Goal: Ask a question

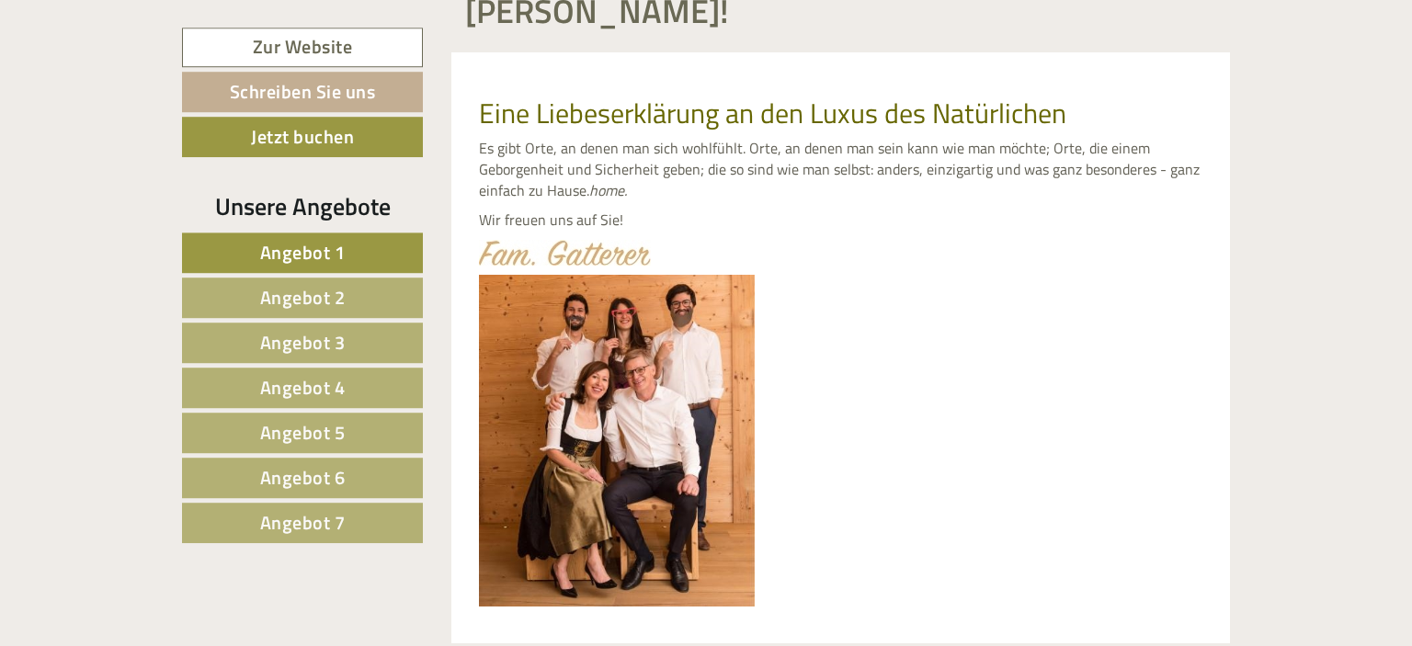
scroll to position [793, 0]
click at [337, 259] on span "Angebot 1" at bounding box center [303, 252] width 86 height 29
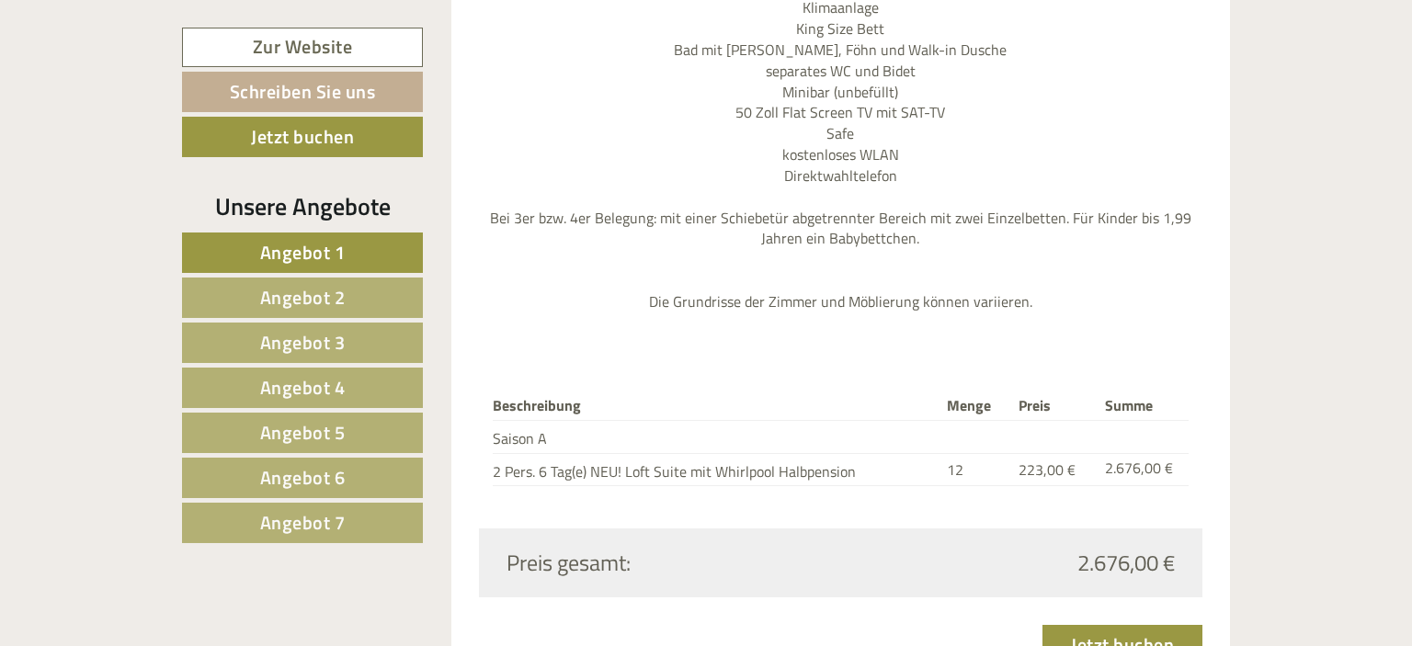
scroll to position [2380, 0]
click at [307, 292] on span "Angebot 2" at bounding box center [303, 297] width 86 height 29
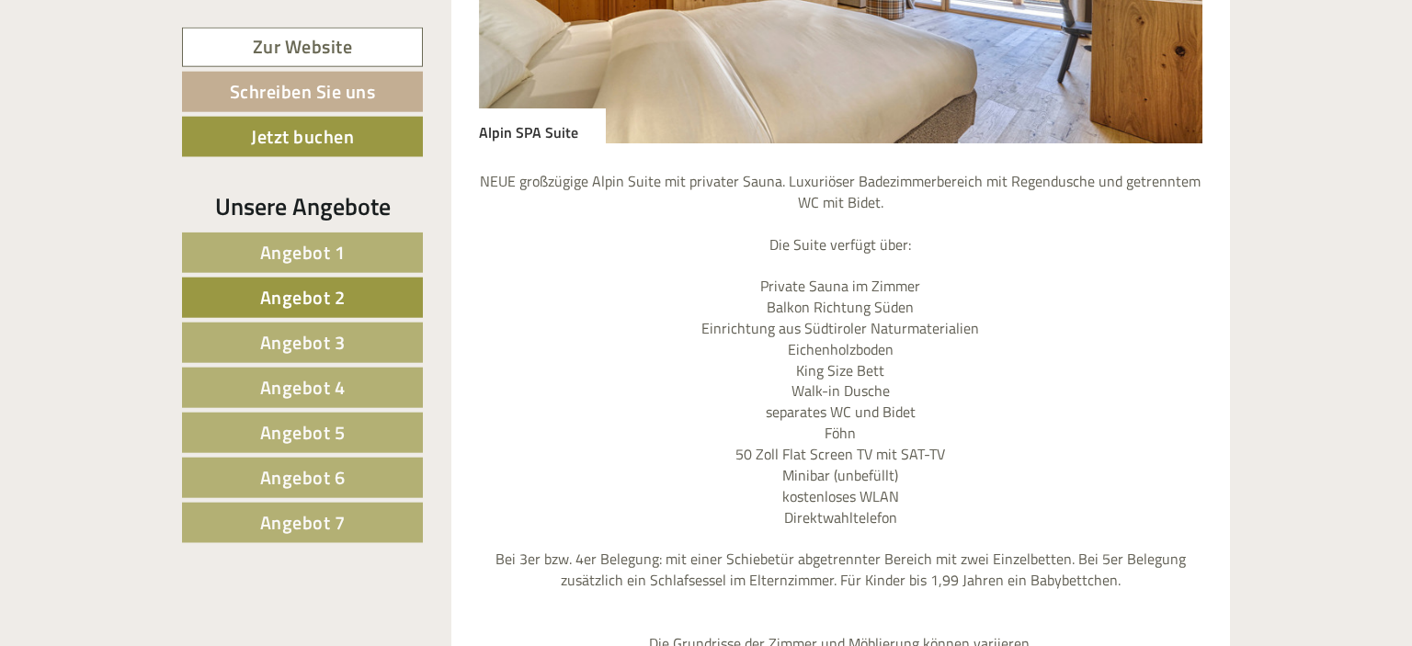
scroll to position [2449, 0]
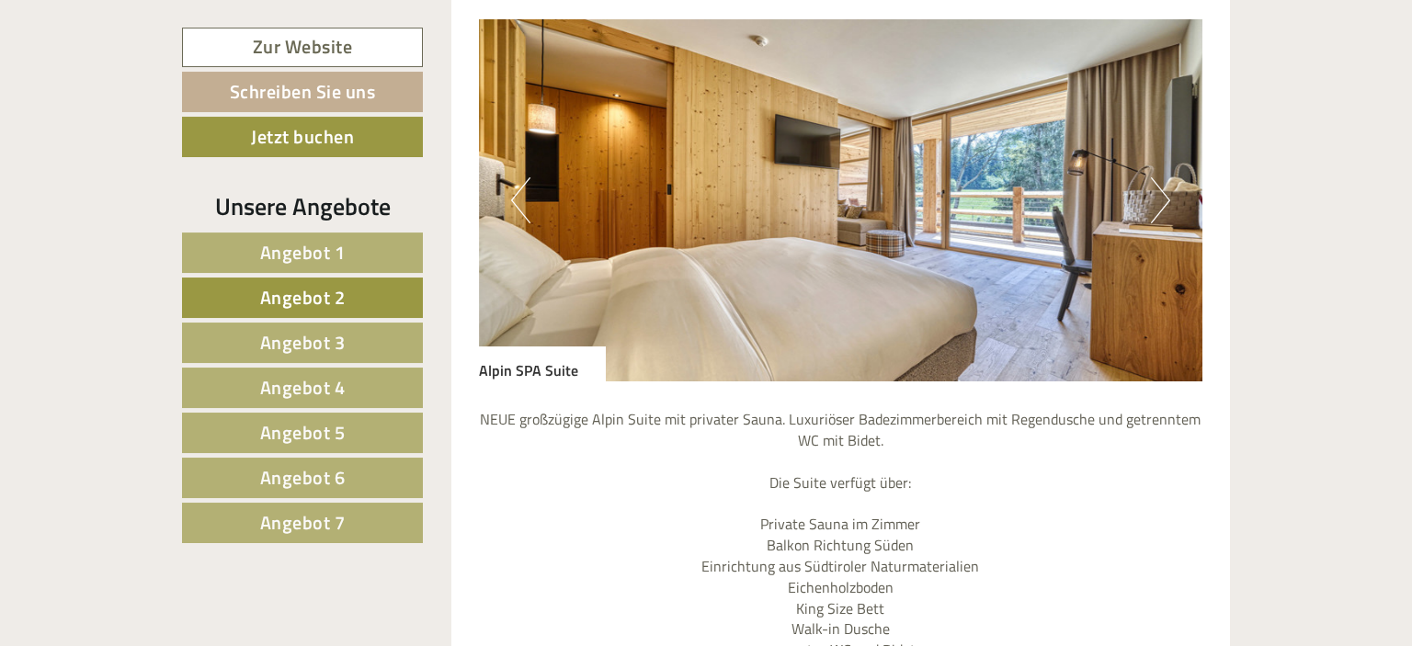
click at [298, 325] on link "Angebot 3" at bounding box center [302, 343] width 241 height 40
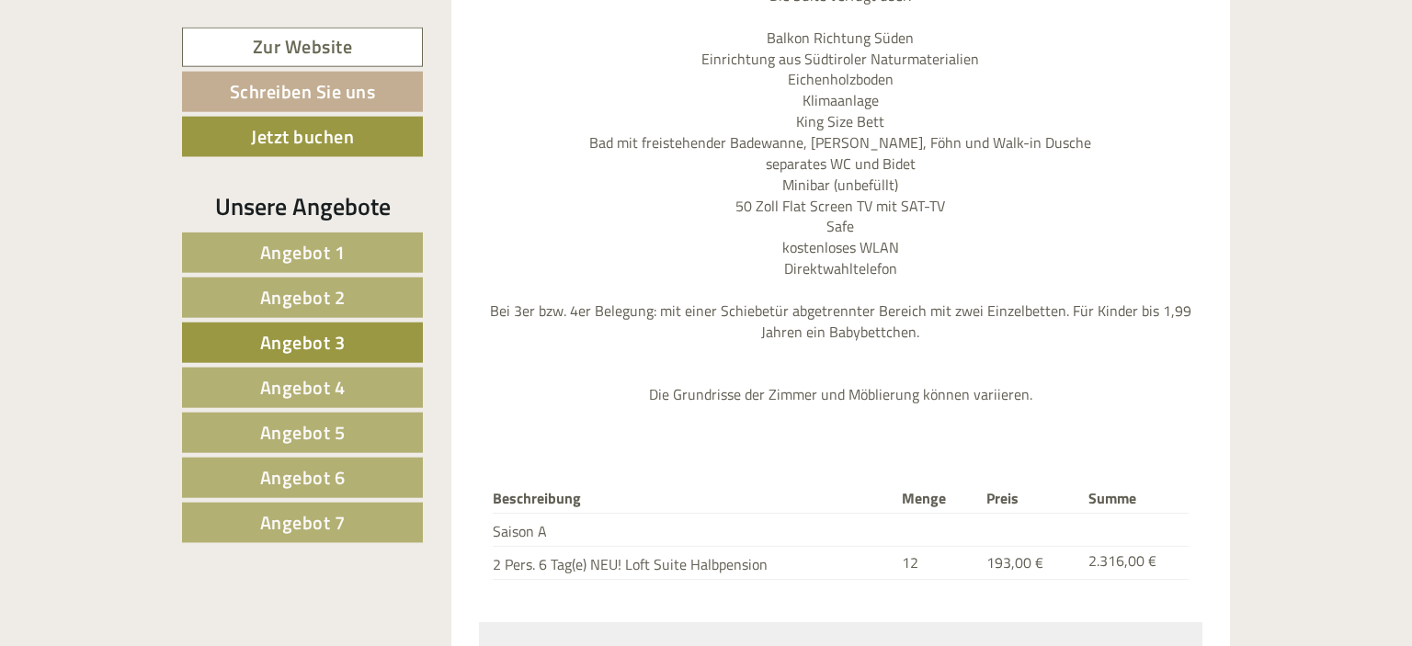
scroll to position [2268, 0]
click at [323, 381] on span "Angebot 4" at bounding box center [303, 387] width 86 height 29
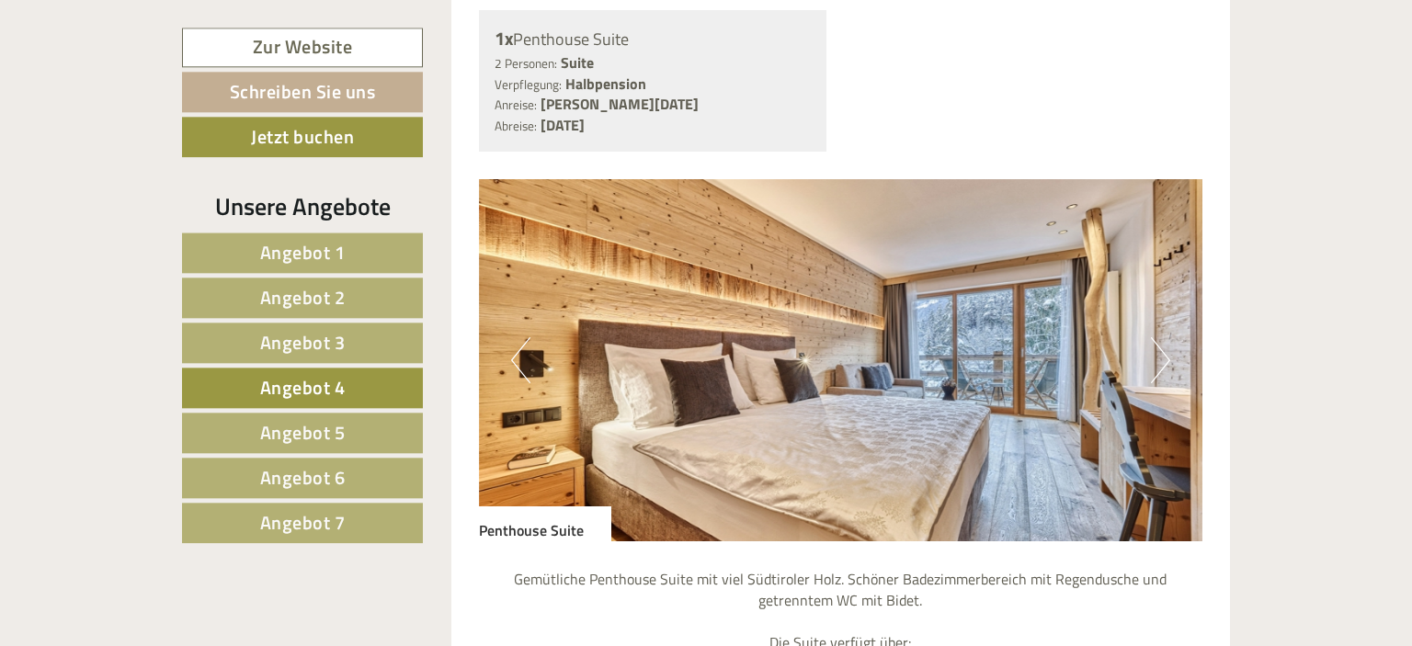
scroll to position [1573, 0]
click at [1149, 325] on img at bounding box center [841, 361] width 724 height 362
click at [1159, 338] on button "Next" at bounding box center [1160, 361] width 19 height 46
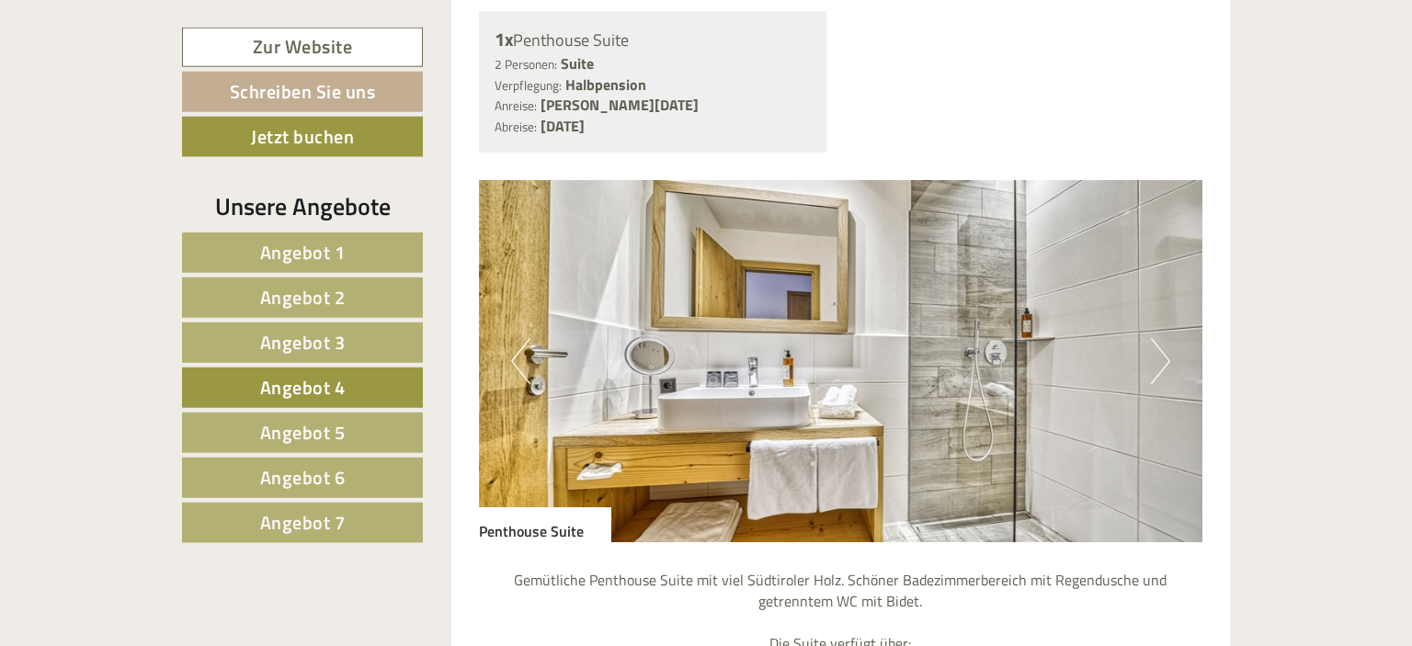
click at [1159, 338] on button "Next" at bounding box center [1160, 361] width 19 height 46
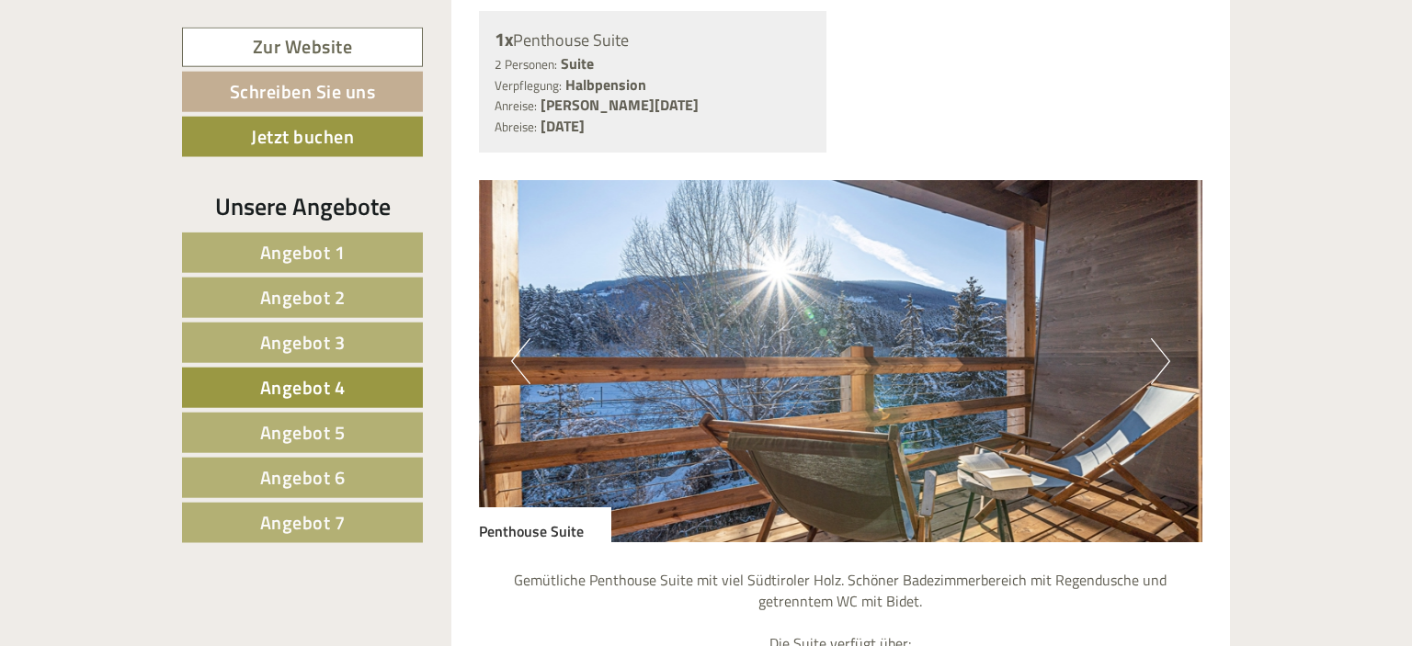
click at [1159, 338] on button "Next" at bounding box center [1160, 361] width 19 height 46
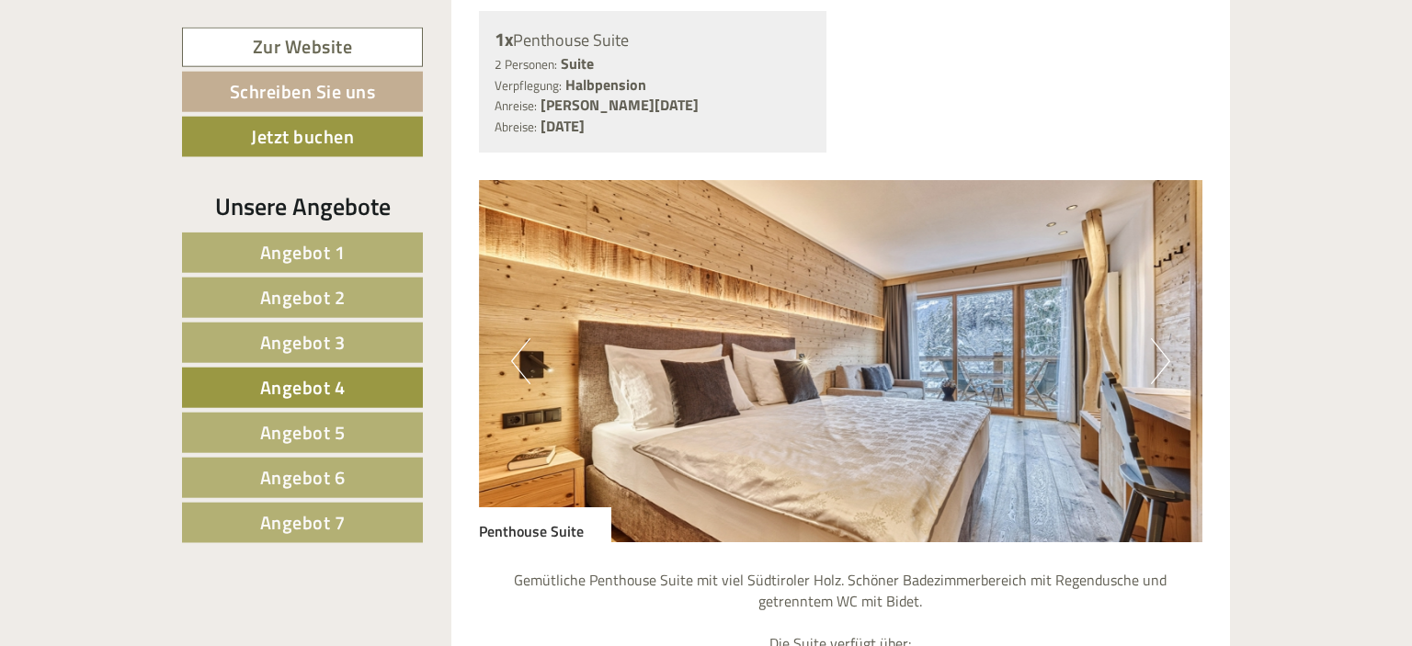
click at [1159, 338] on button "Next" at bounding box center [1160, 361] width 19 height 46
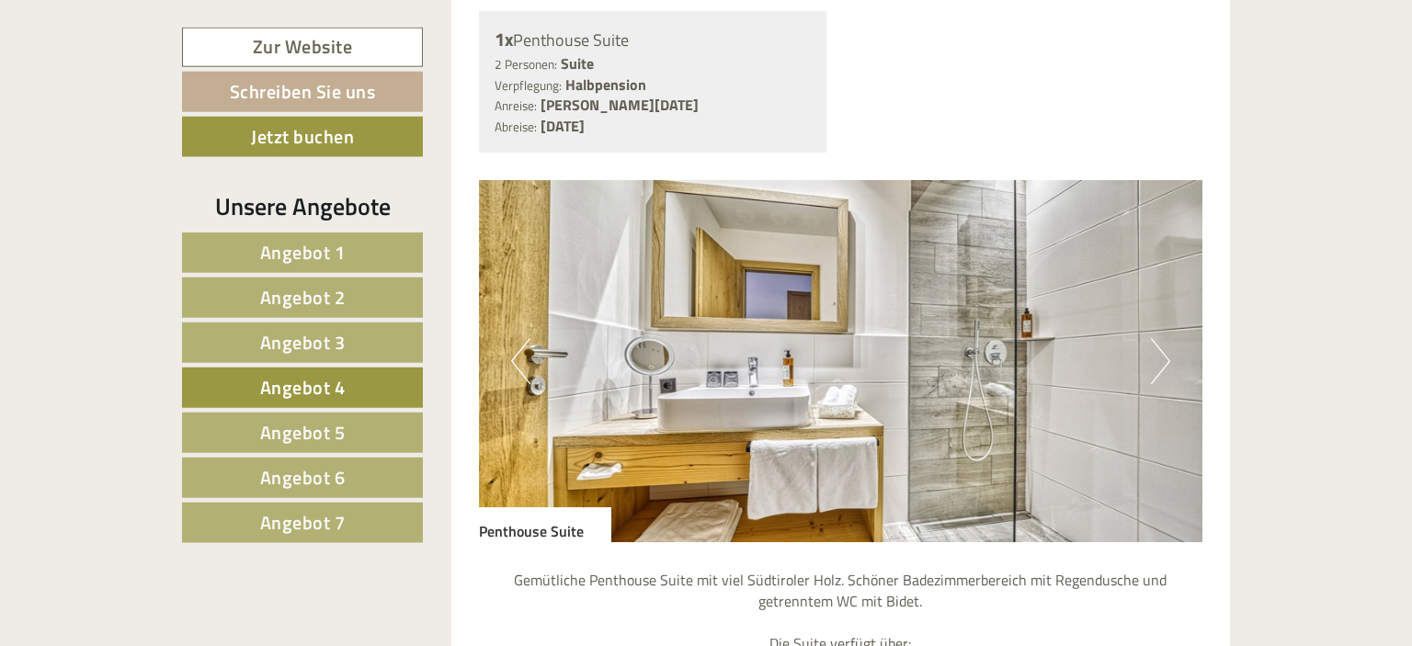
click at [344, 432] on span "Angebot 5" at bounding box center [303, 432] width 86 height 29
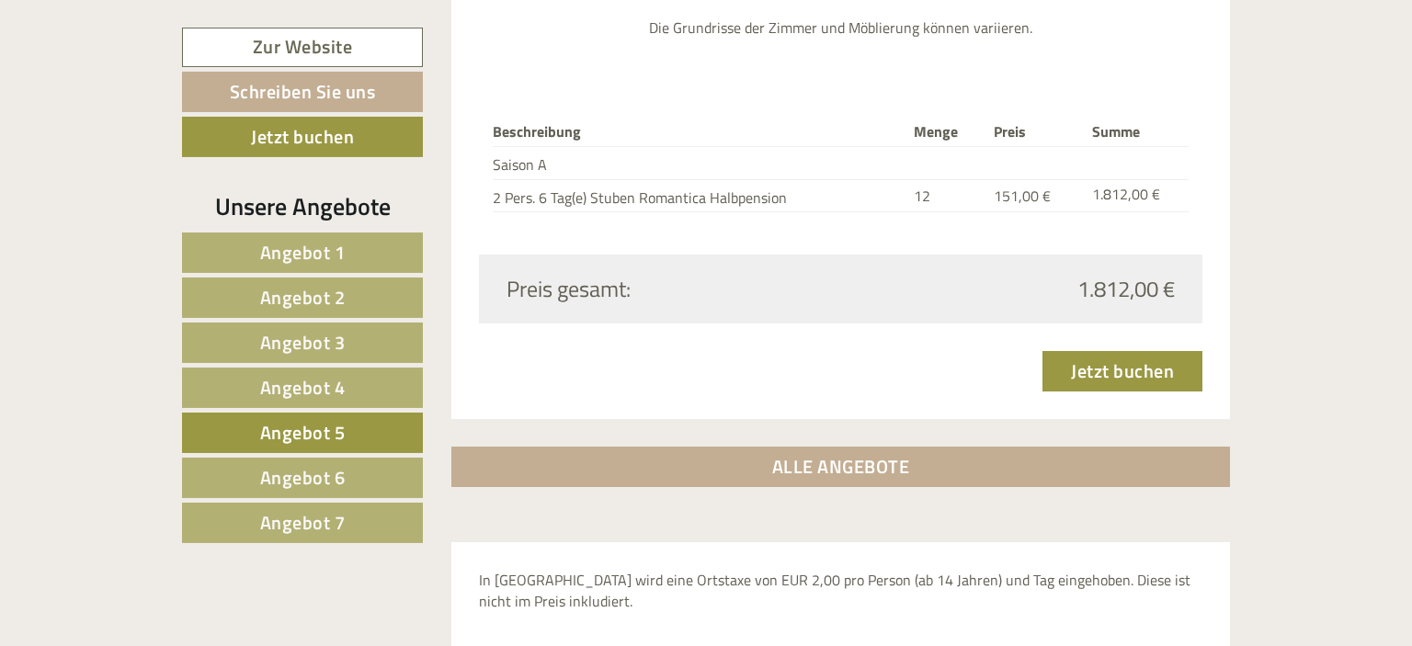
scroll to position [2526, 0]
click at [318, 485] on span "Angebot 6" at bounding box center [303, 477] width 86 height 29
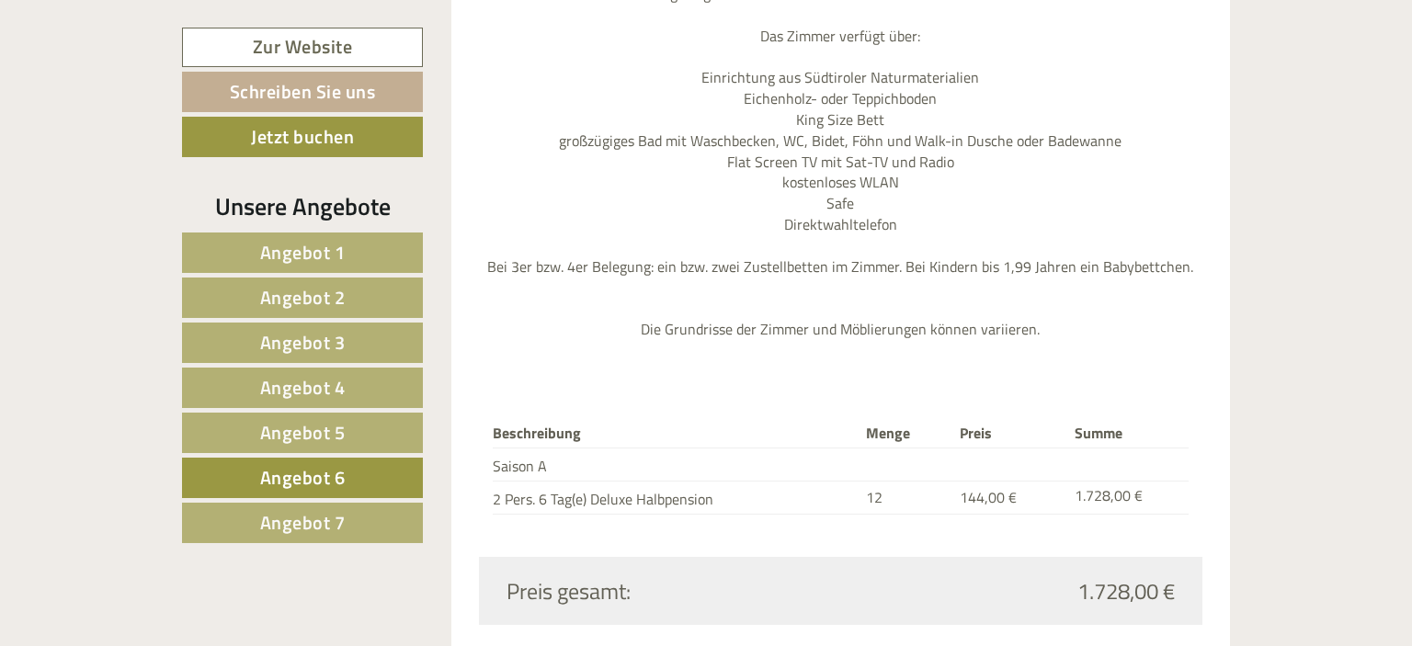
scroll to position [2183, 0]
click at [374, 518] on link "Angebot 7" at bounding box center [302, 523] width 241 height 40
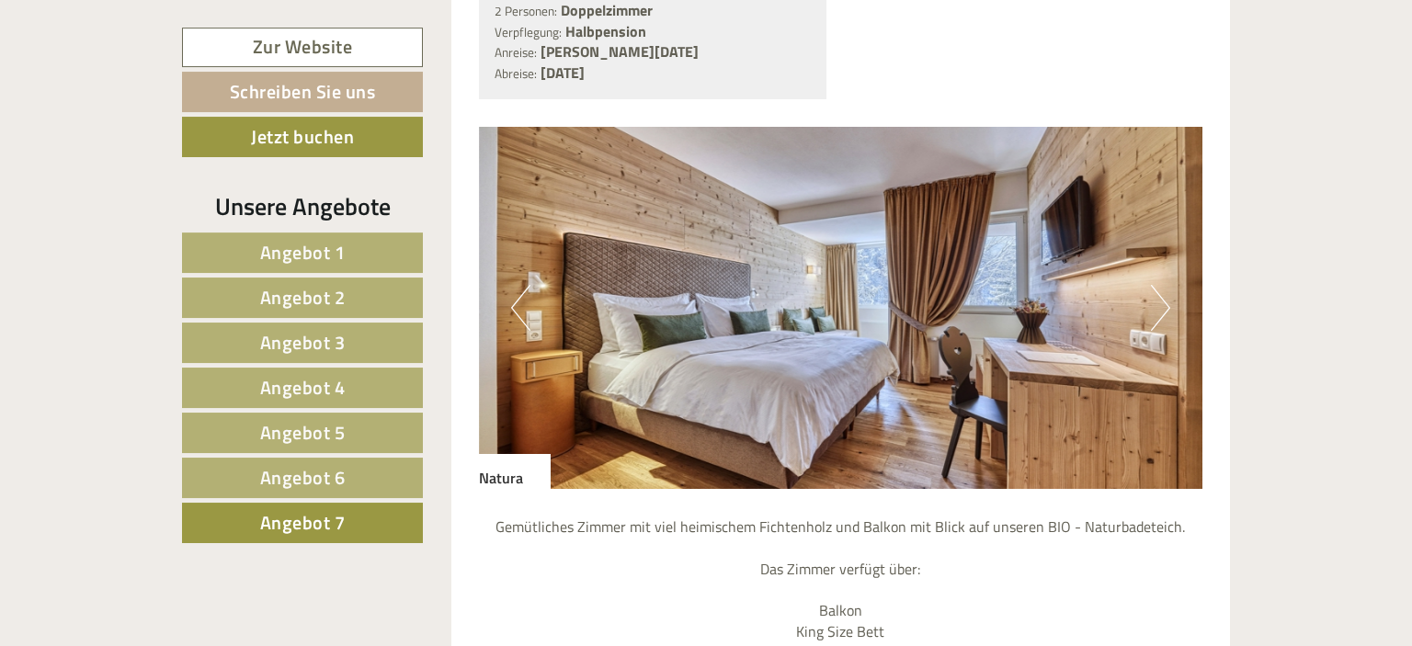
scroll to position [1612, 0]
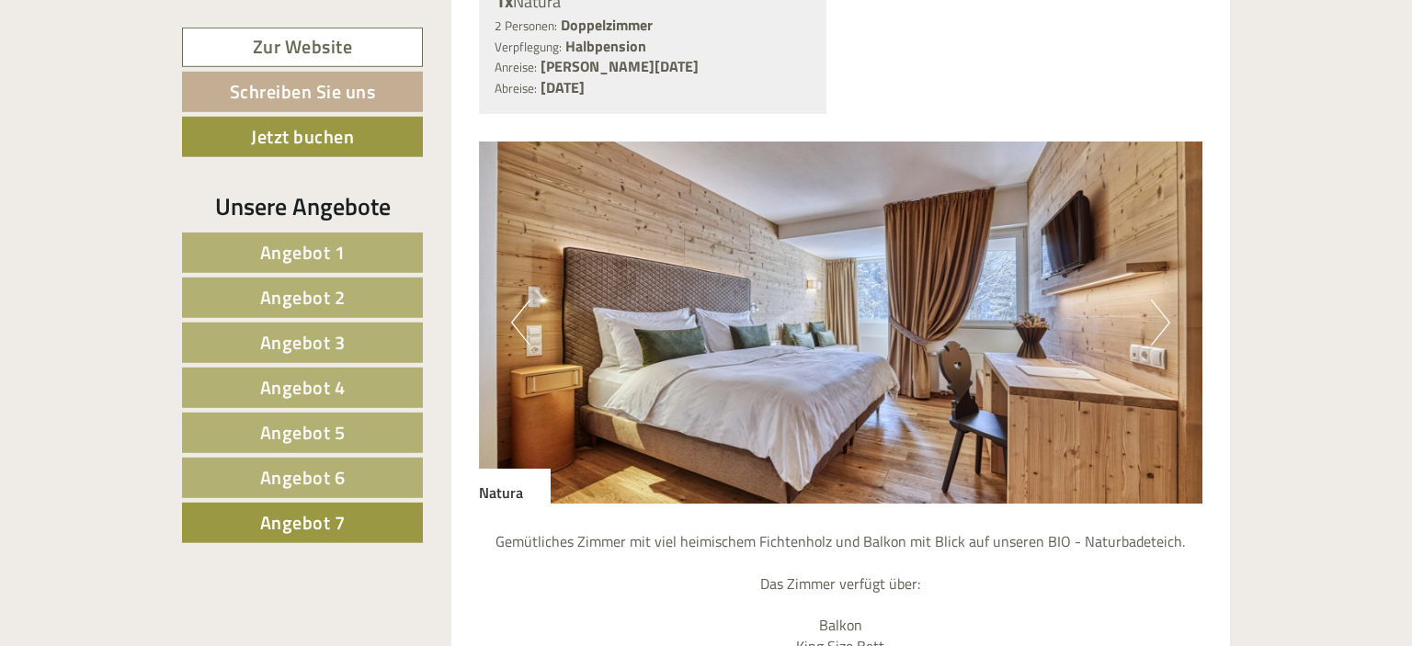
click at [1146, 284] on img at bounding box center [841, 323] width 724 height 362
click at [1157, 300] on button "Next" at bounding box center [1160, 323] width 19 height 46
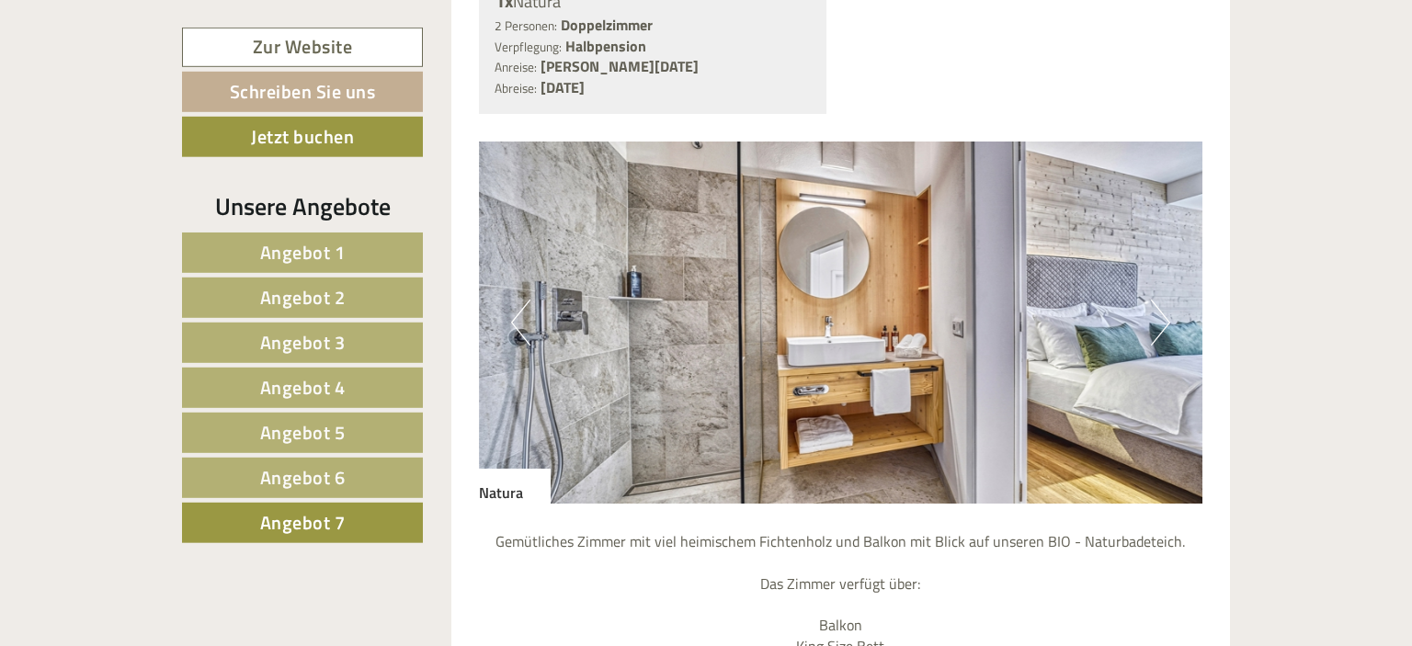
click at [1157, 300] on button "Next" at bounding box center [1160, 323] width 19 height 46
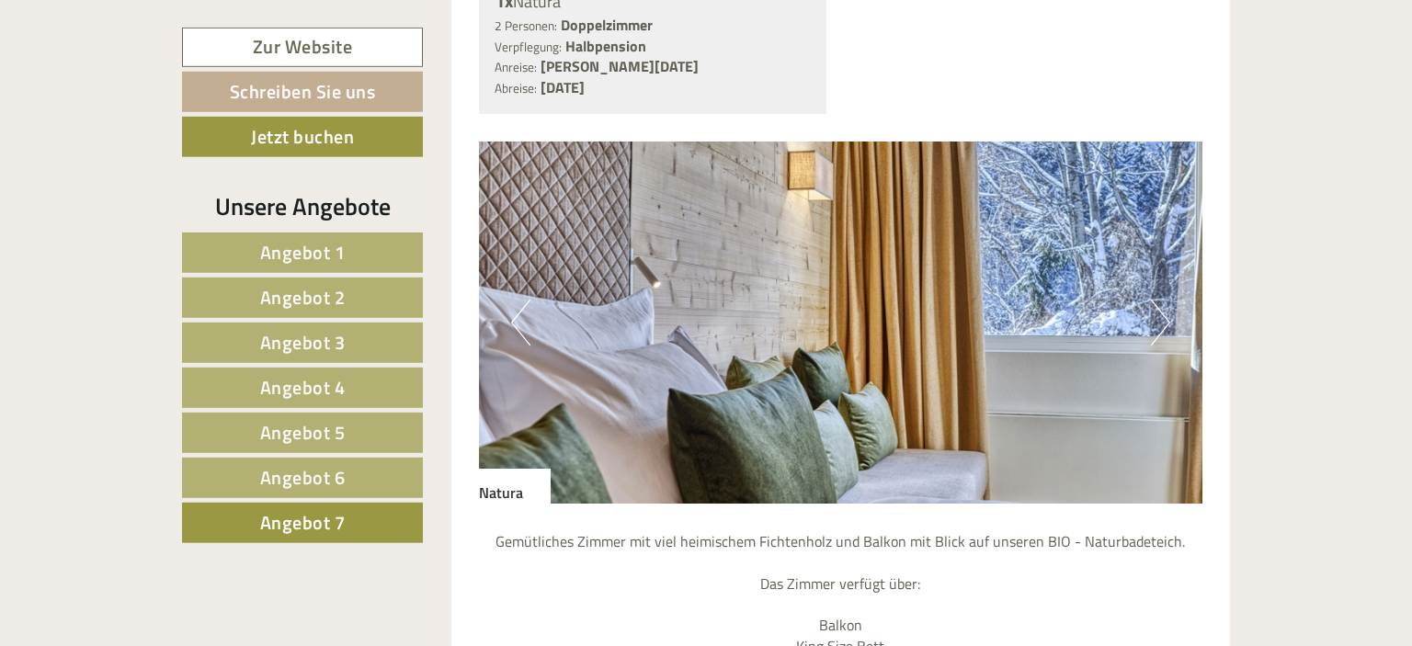
click at [1157, 300] on button "Next" at bounding box center [1160, 323] width 19 height 46
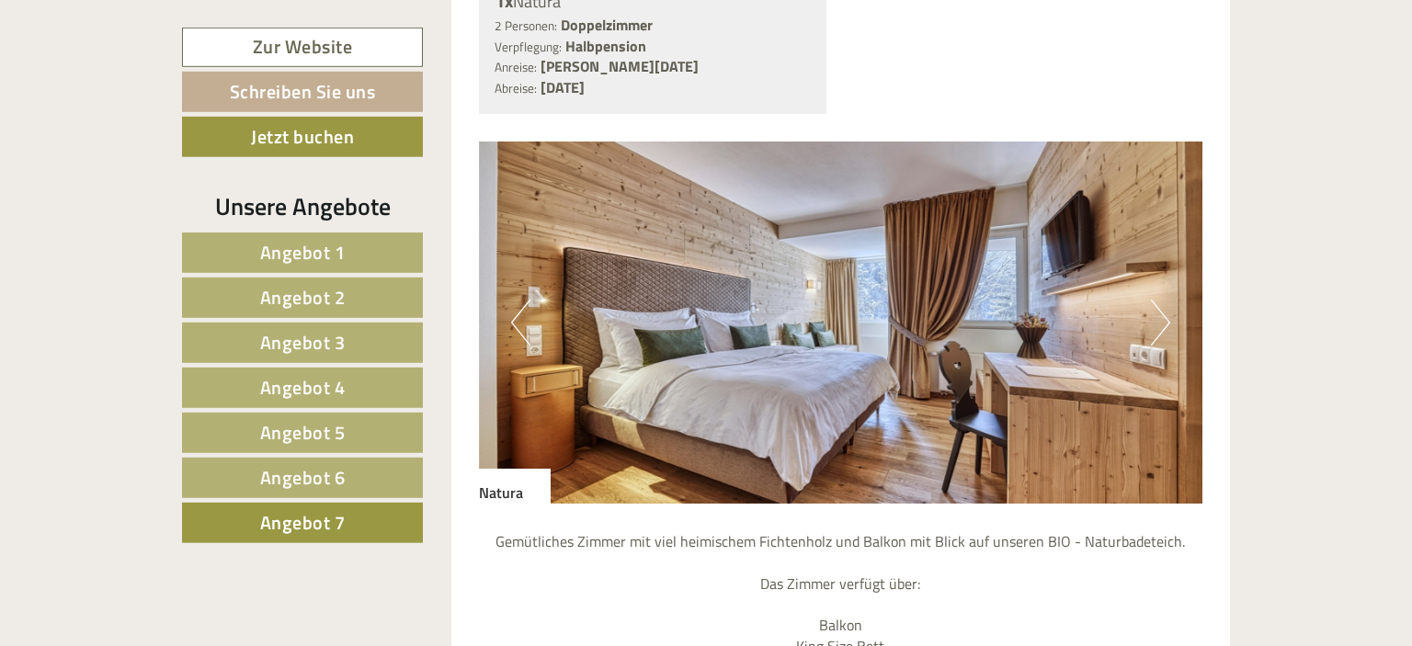
scroll to position [1523, 0]
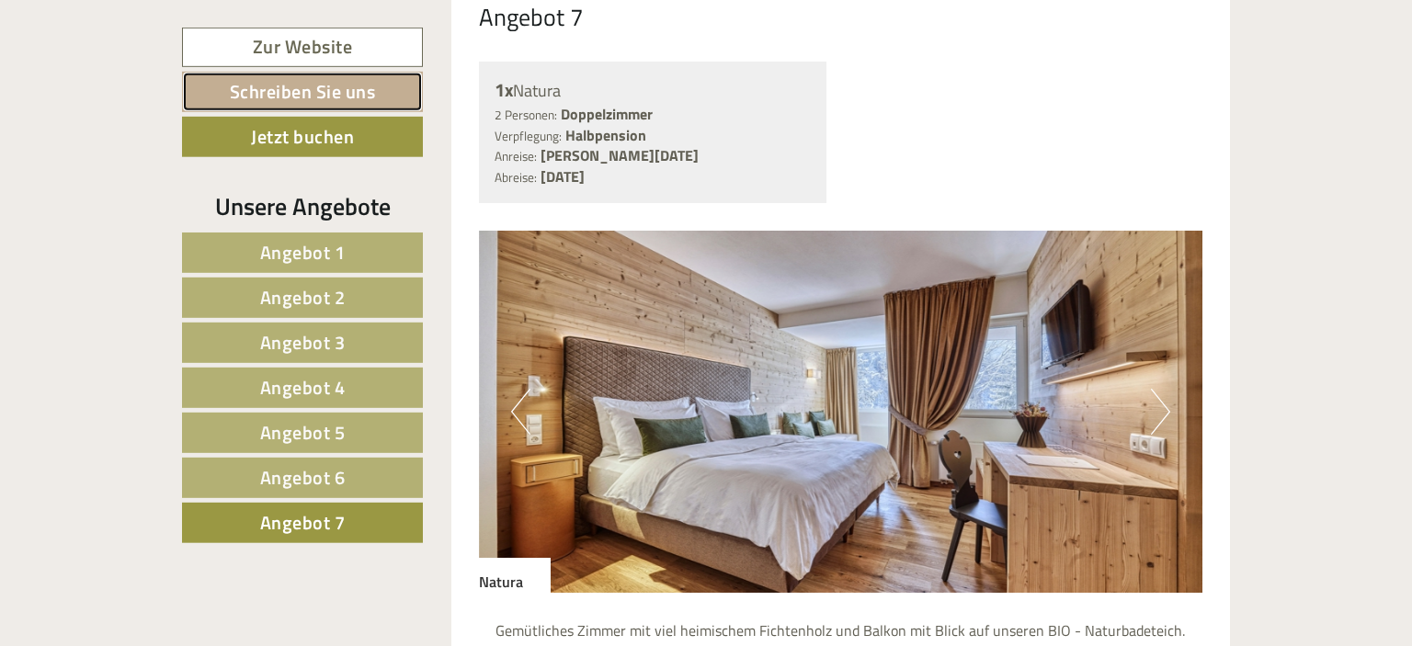
click at [337, 90] on link "Schreiben Sie uns" at bounding box center [302, 92] width 241 height 40
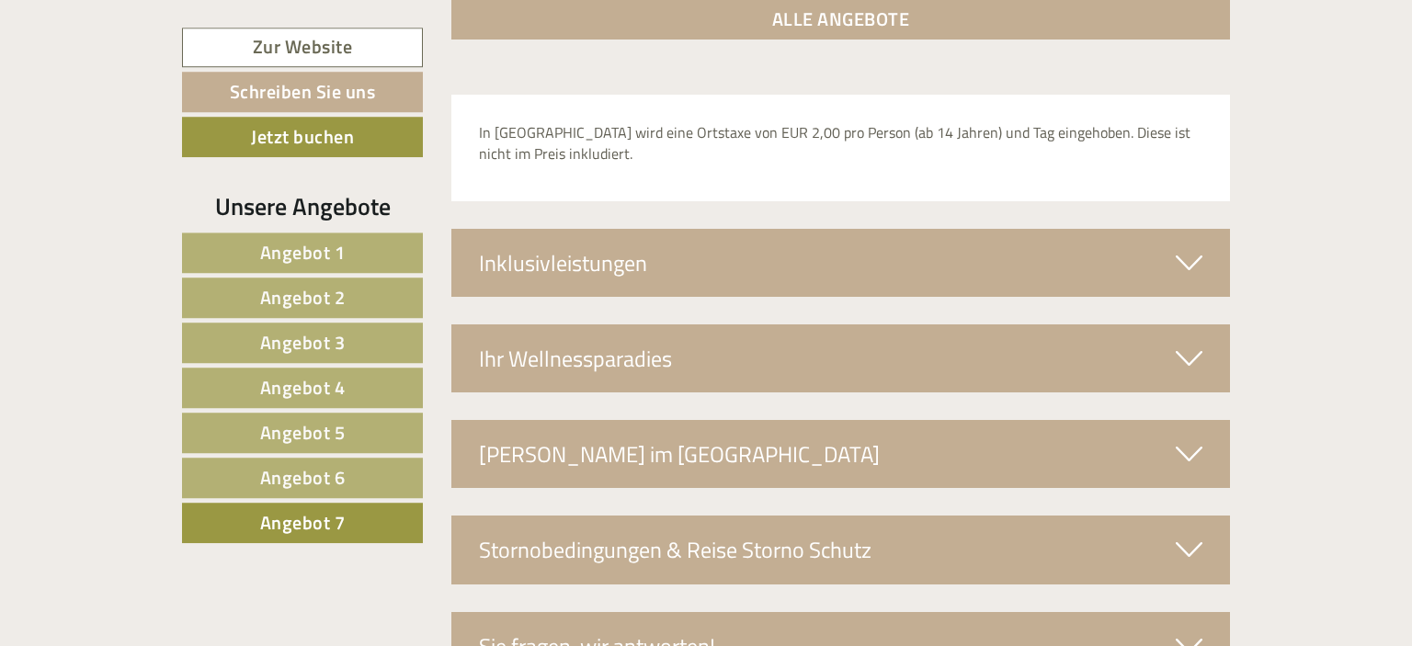
scroll to position [2950, 0]
click at [736, 241] on div "Inklusivleistungen" at bounding box center [841, 264] width 780 height 68
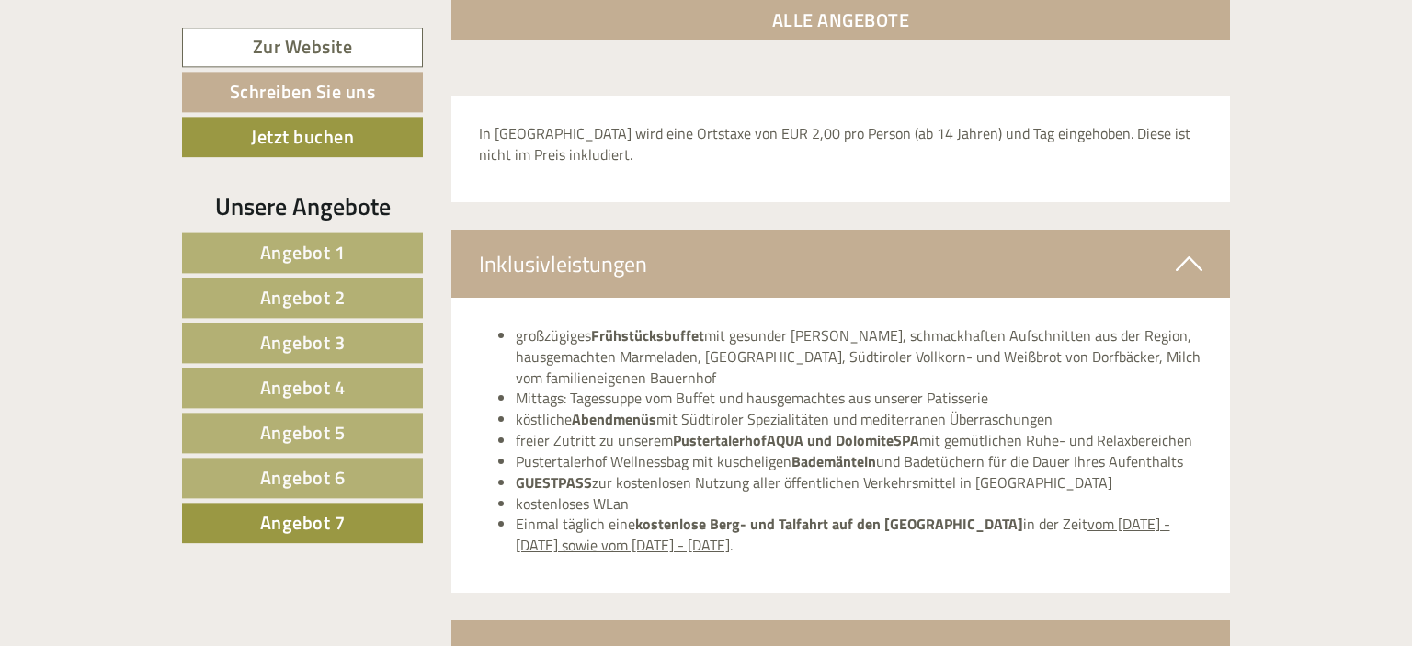
click at [736, 241] on div "Inklusivleistungen" at bounding box center [841, 264] width 780 height 68
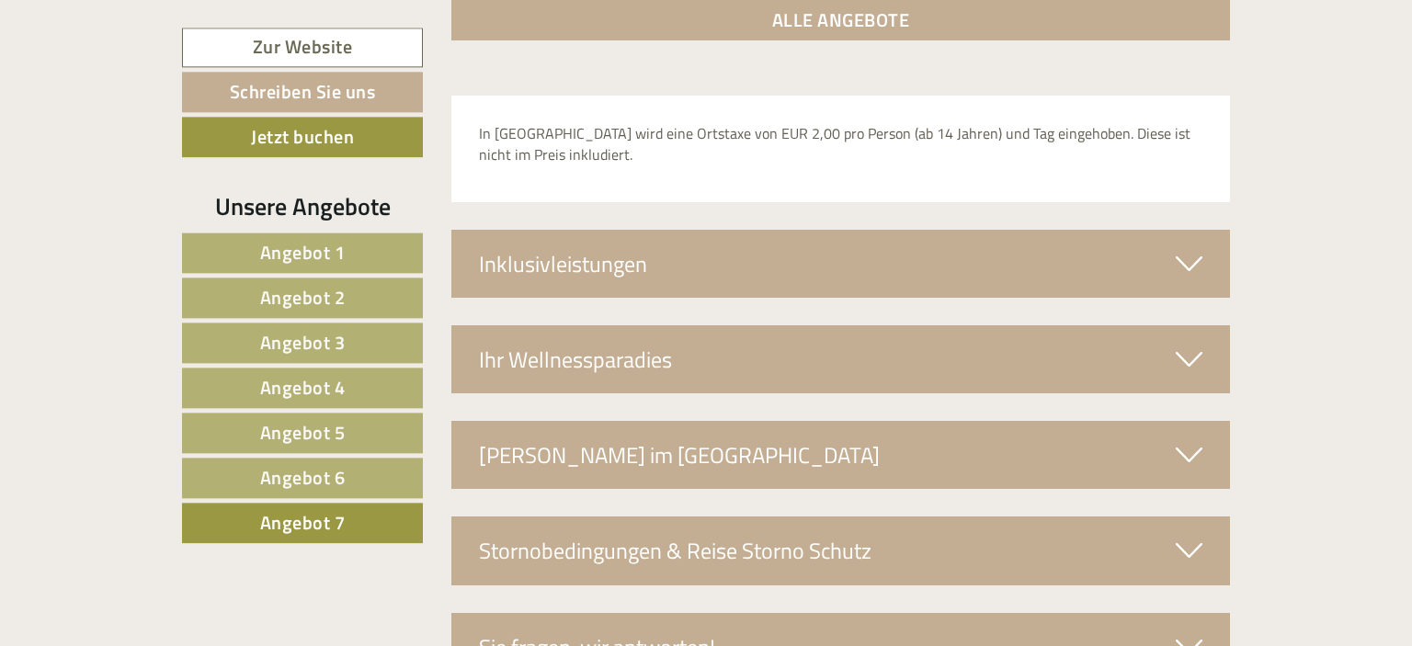
click at [736, 241] on div "Inklusivleistungen" at bounding box center [841, 264] width 780 height 68
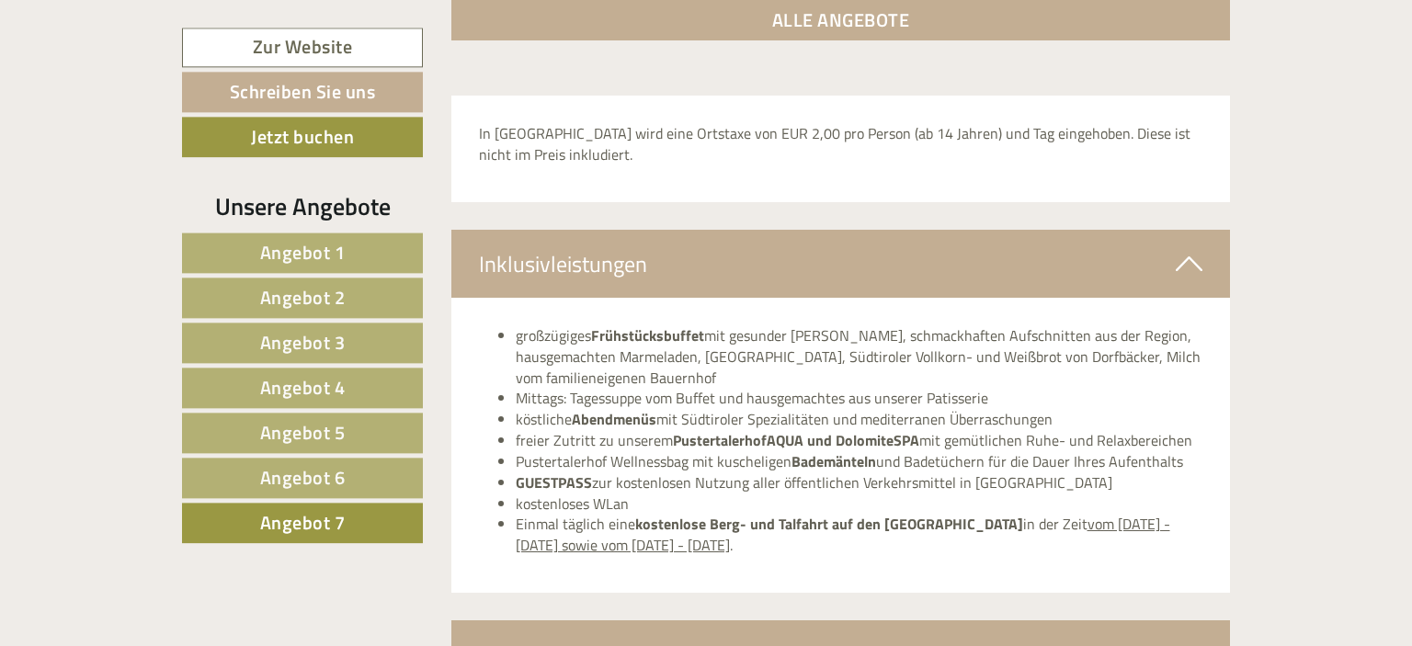
click at [736, 241] on div "Inklusivleistungen" at bounding box center [841, 264] width 780 height 68
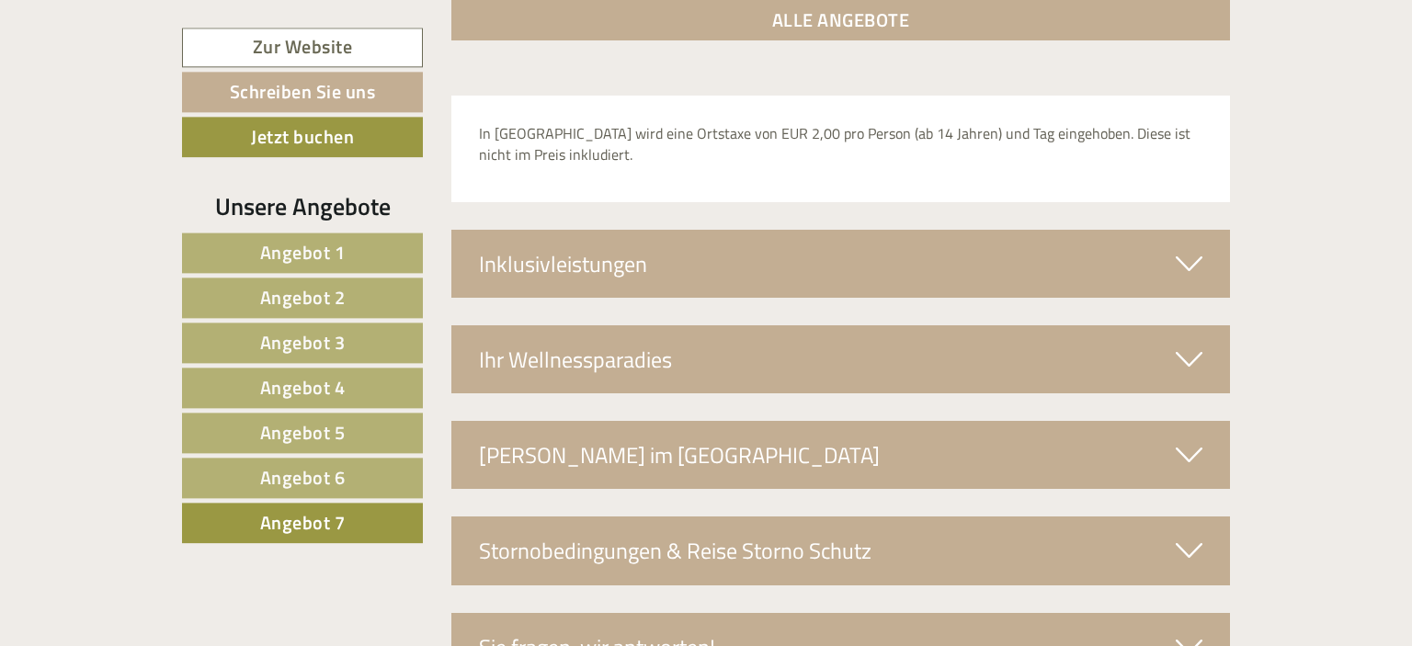
scroll to position [3199, 0]
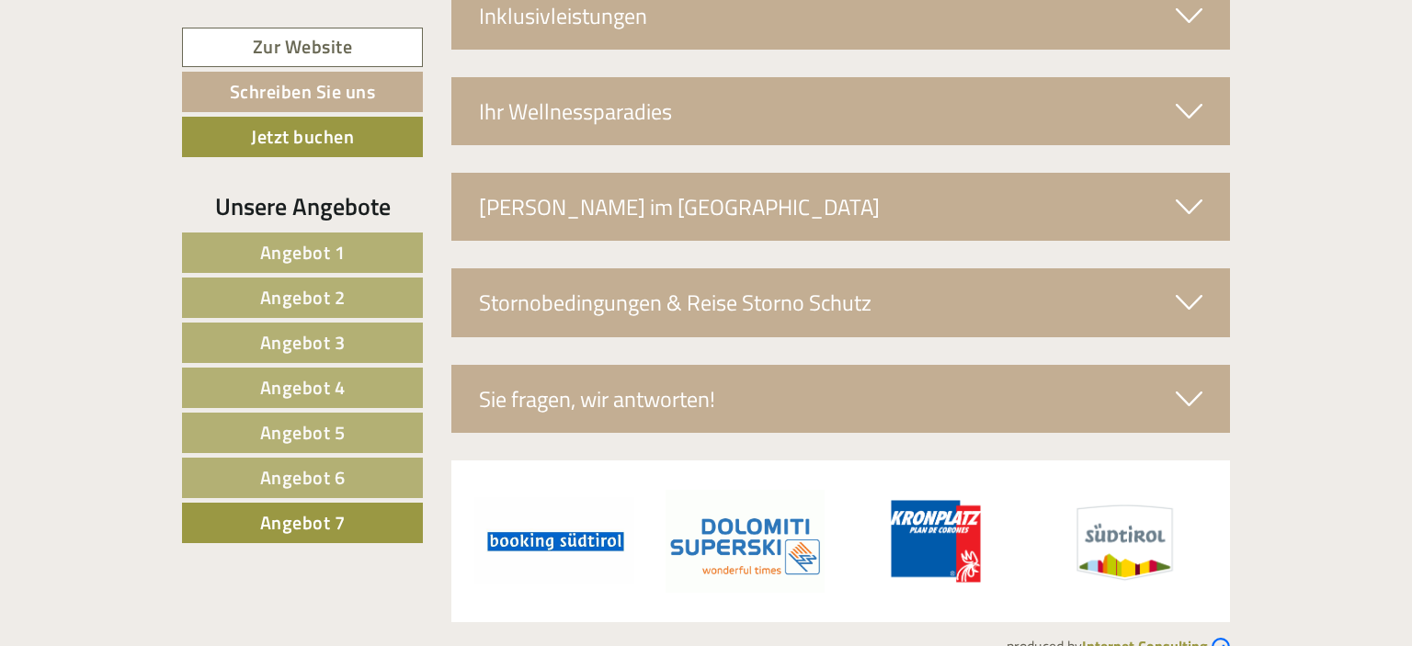
click at [720, 365] on div "Sie fragen, wir antworten!" at bounding box center [841, 399] width 780 height 68
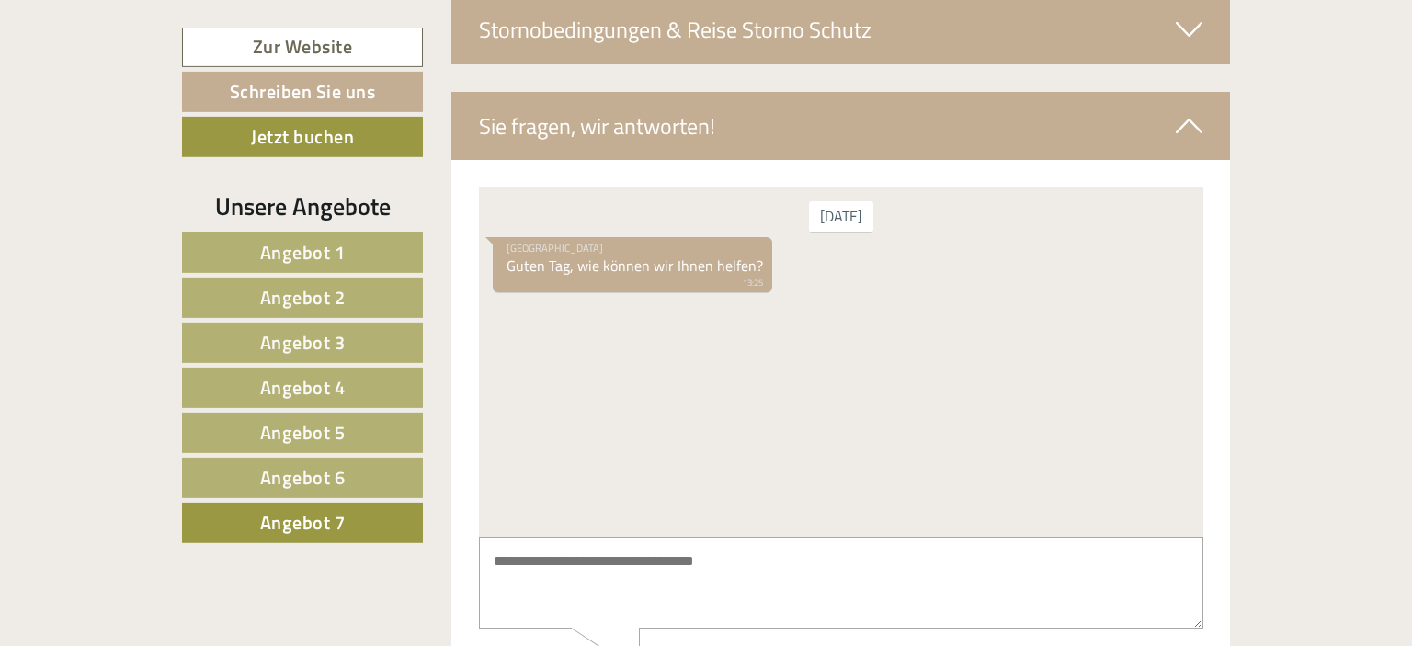
scroll to position [3472, 0]
click at [317, 252] on span "Angebot 1" at bounding box center [303, 252] width 86 height 29
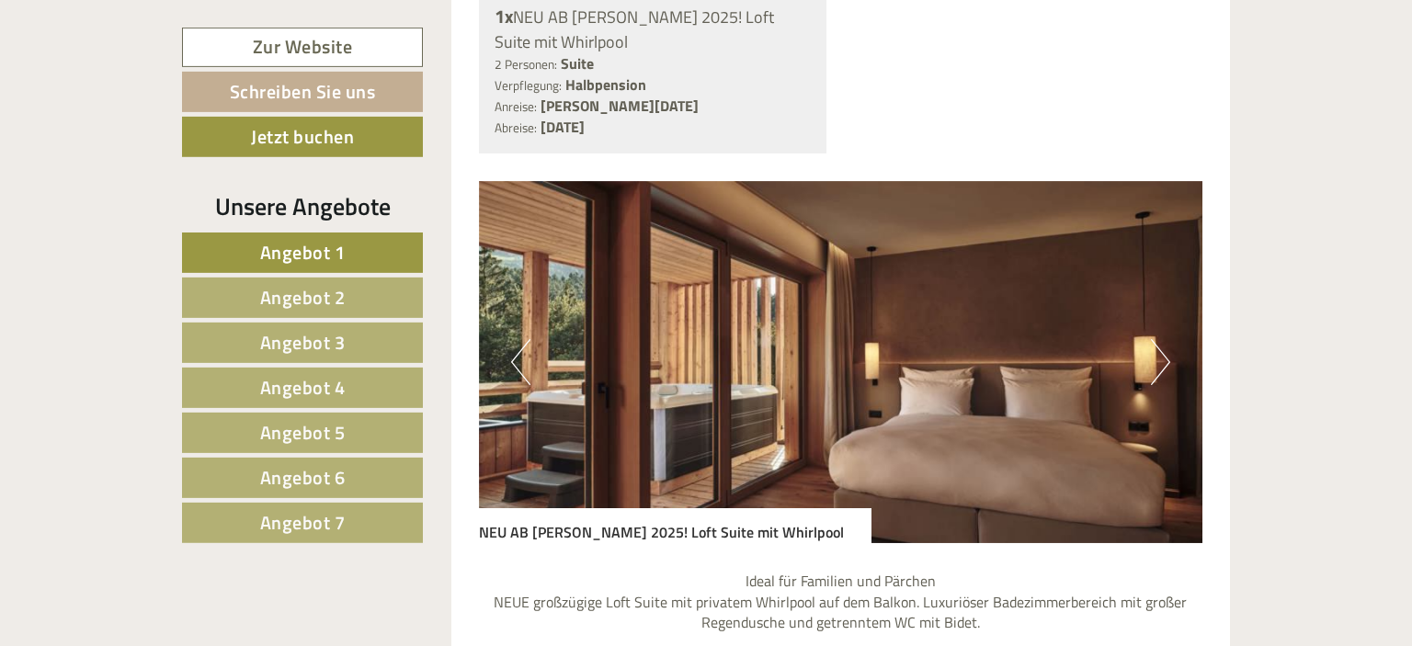
scroll to position [1597, 0]
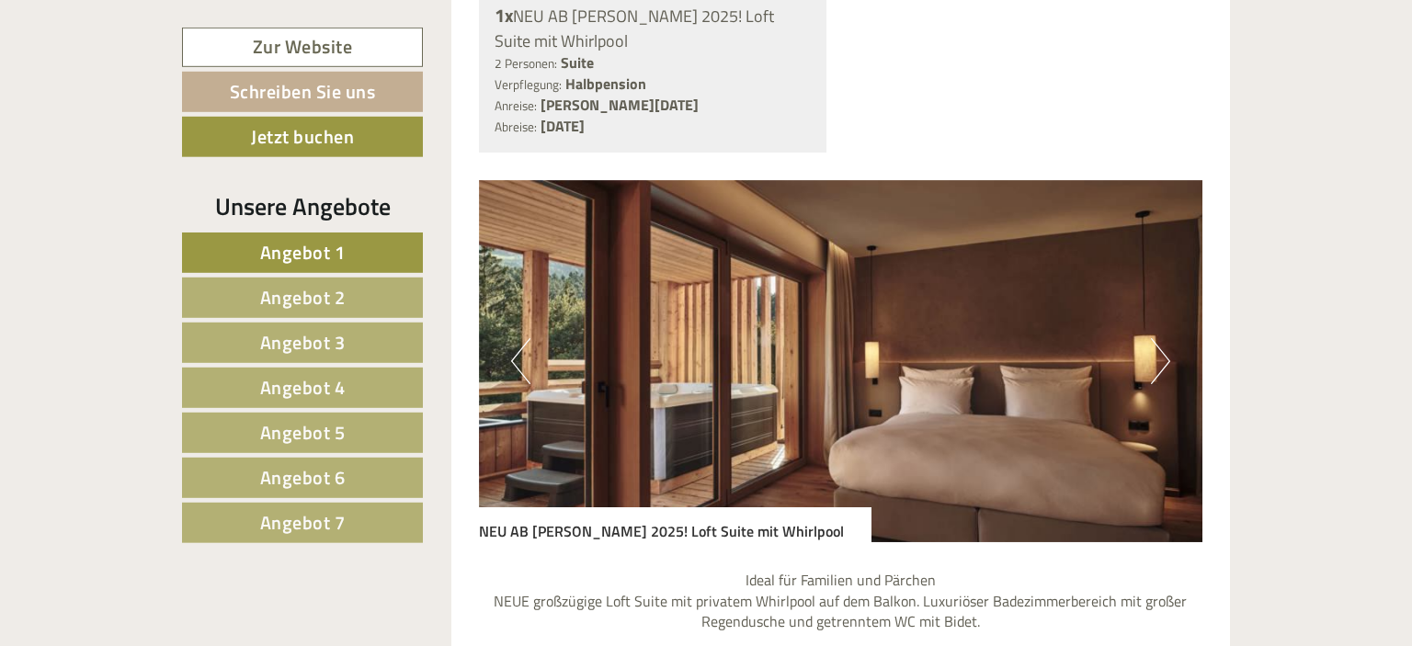
click at [1150, 323] on img at bounding box center [841, 361] width 724 height 362
click at [1157, 338] on button "Next" at bounding box center [1160, 361] width 19 height 46
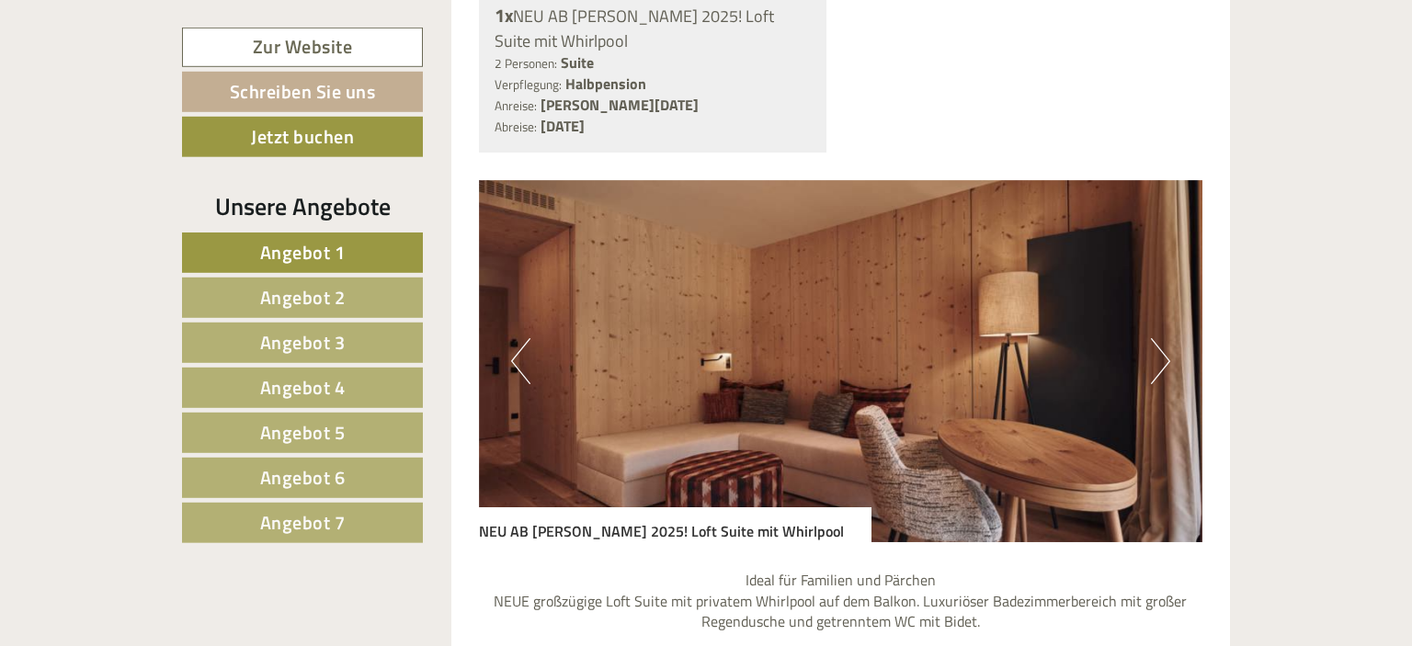
click at [1157, 338] on button "Next" at bounding box center [1160, 361] width 19 height 46
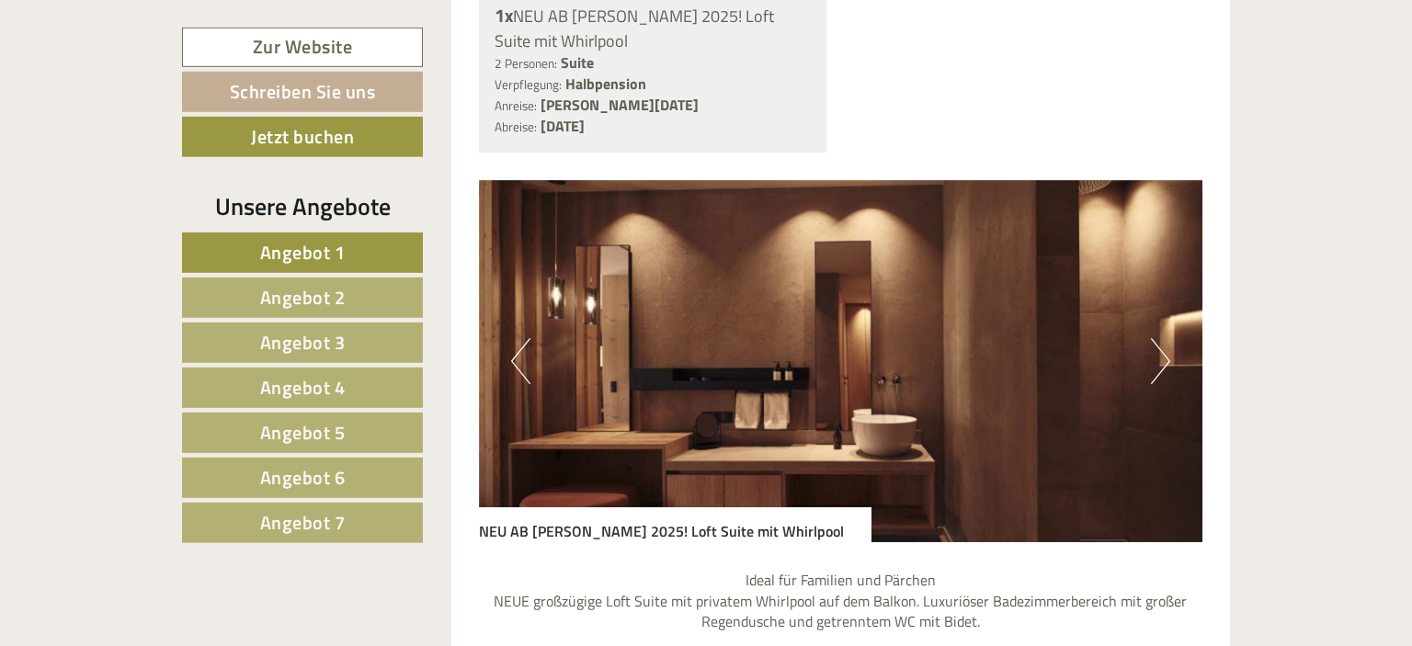
click at [1157, 338] on button "Next" at bounding box center [1160, 361] width 19 height 46
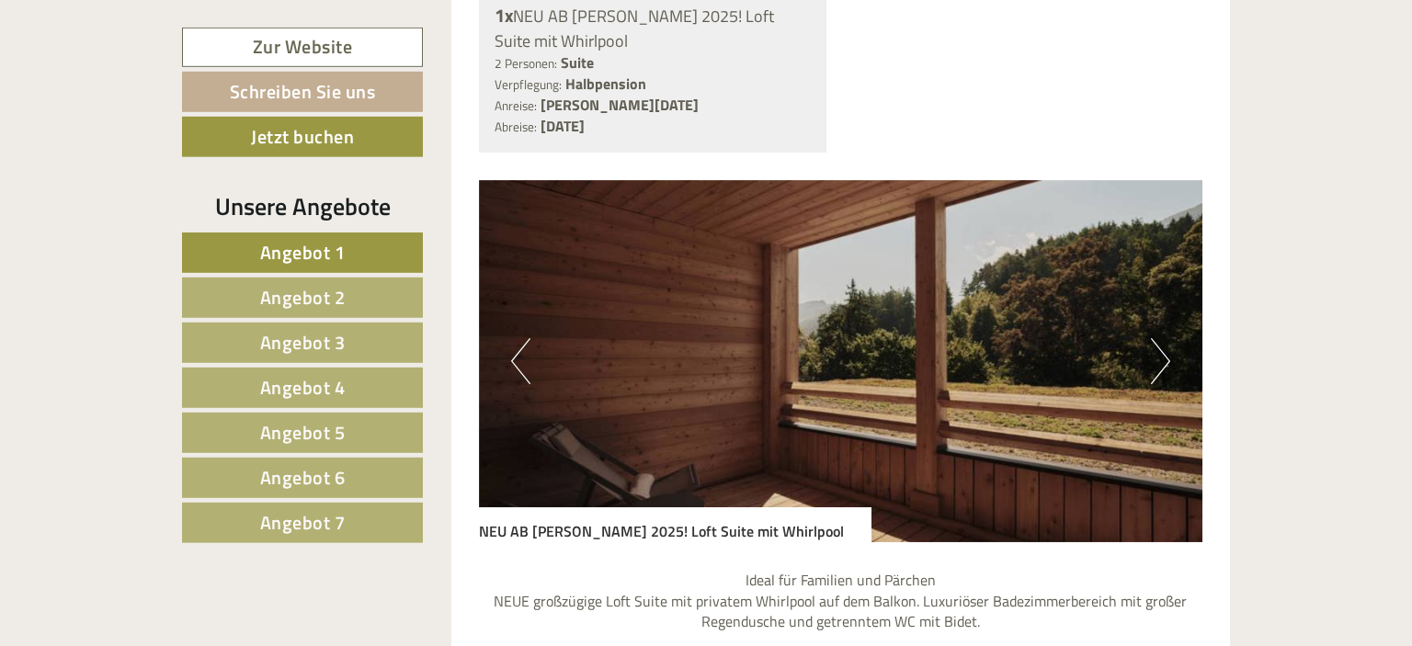
click at [1157, 338] on button "Next" at bounding box center [1160, 361] width 19 height 46
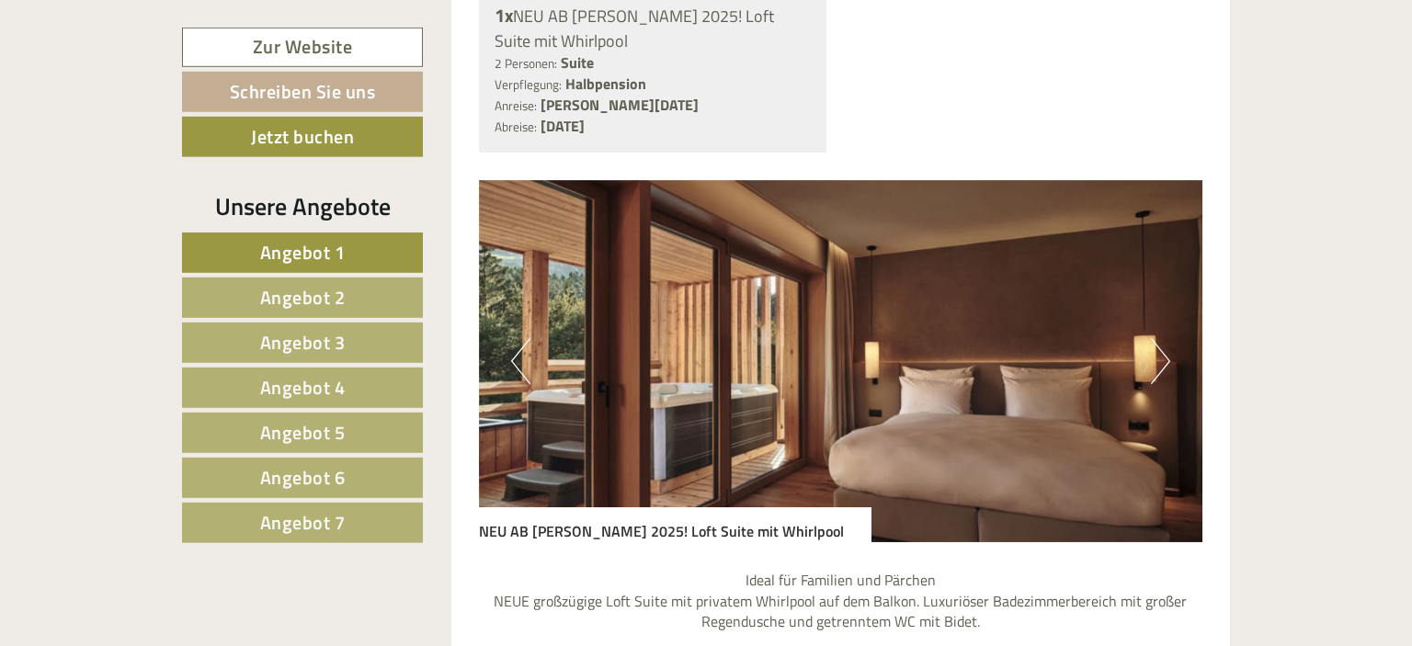
click at [1157, 338] on button "Next" at bounding box center [1160, 361] width 19 height 46
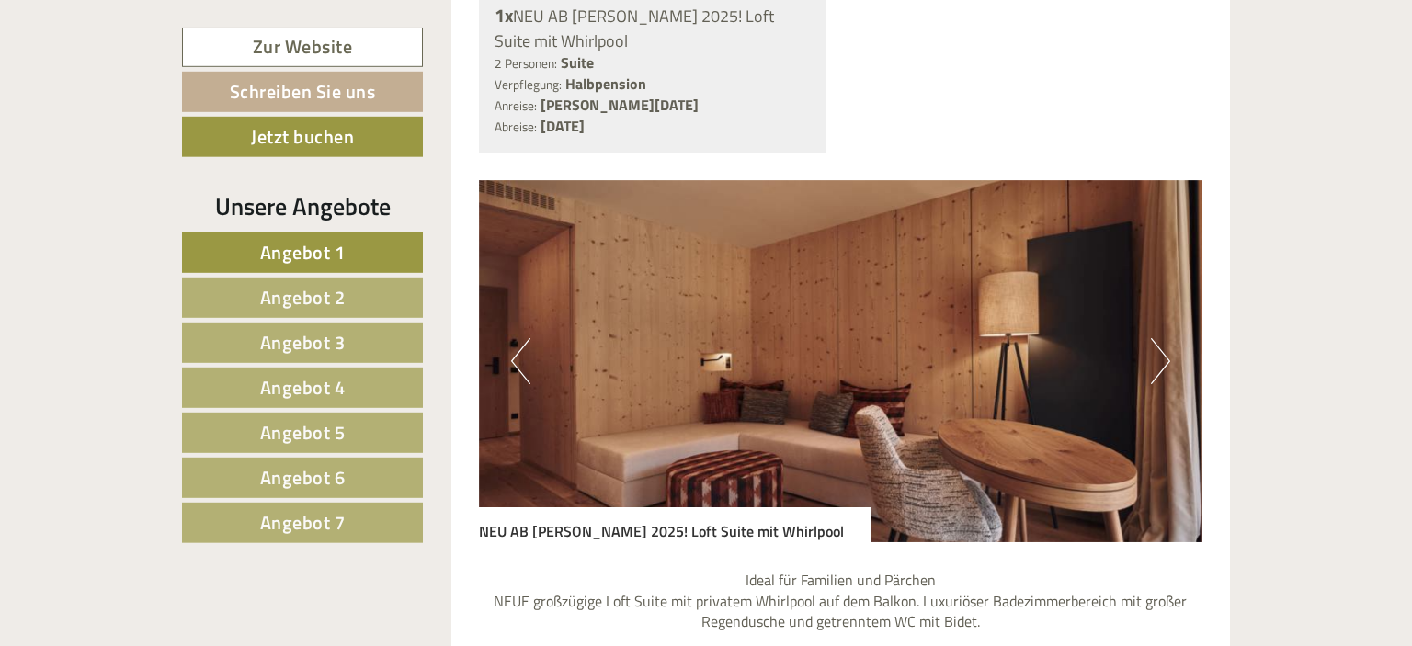
click at [1157, 338] on button "Next" at bounding box center [1160, 361] width 19 height 46
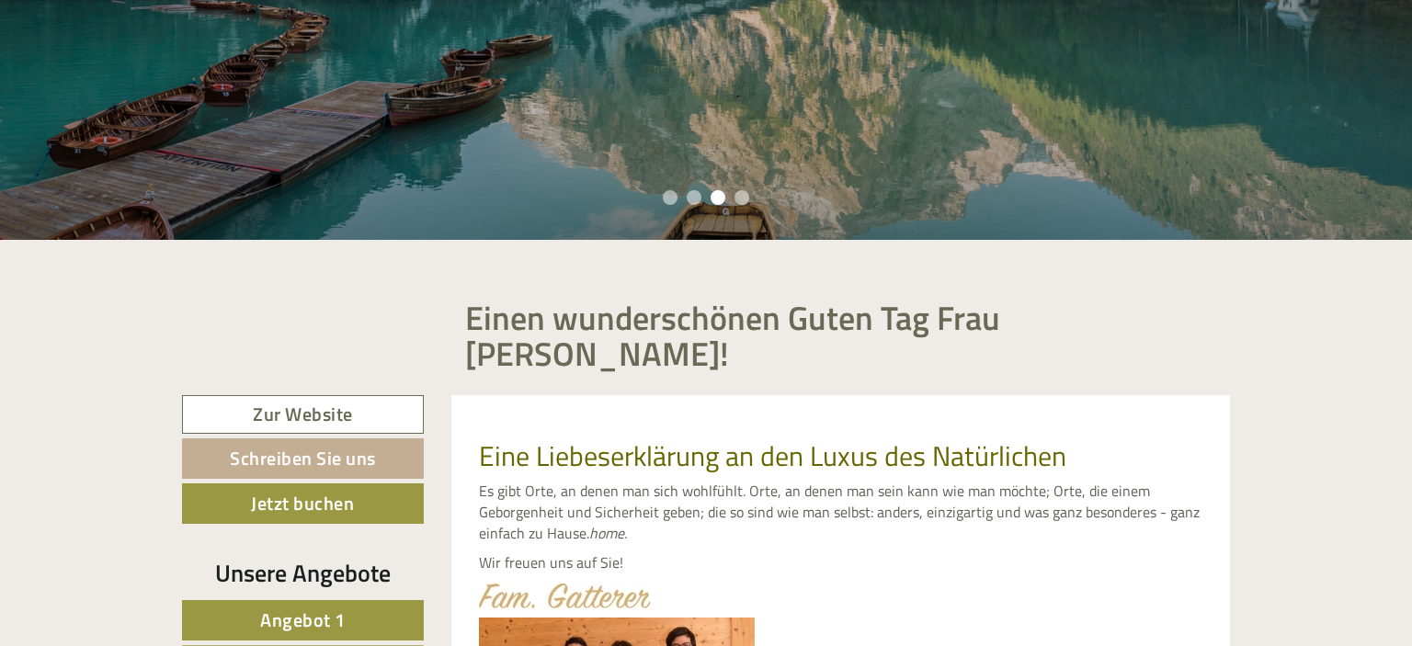
scroll to position [451, 0]
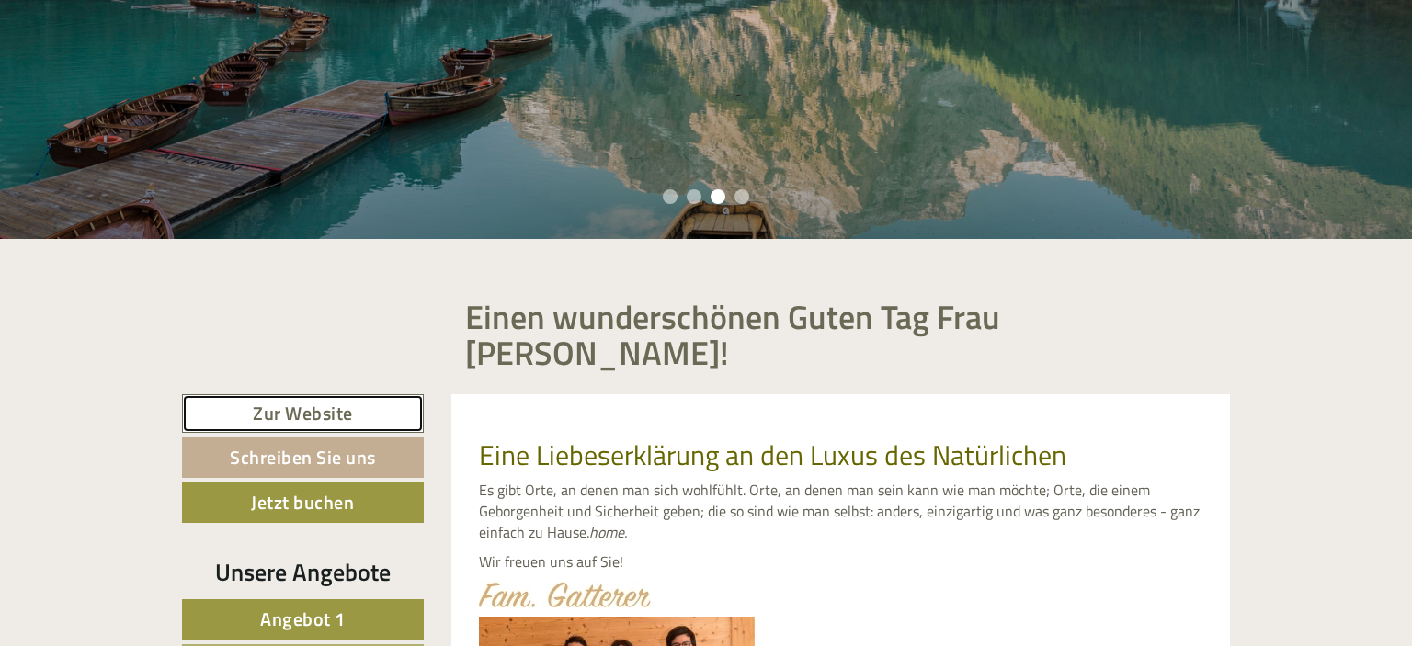
click at [257, 394] on link "Zur Website" at bounding box center [303, 414] width 242 height 40
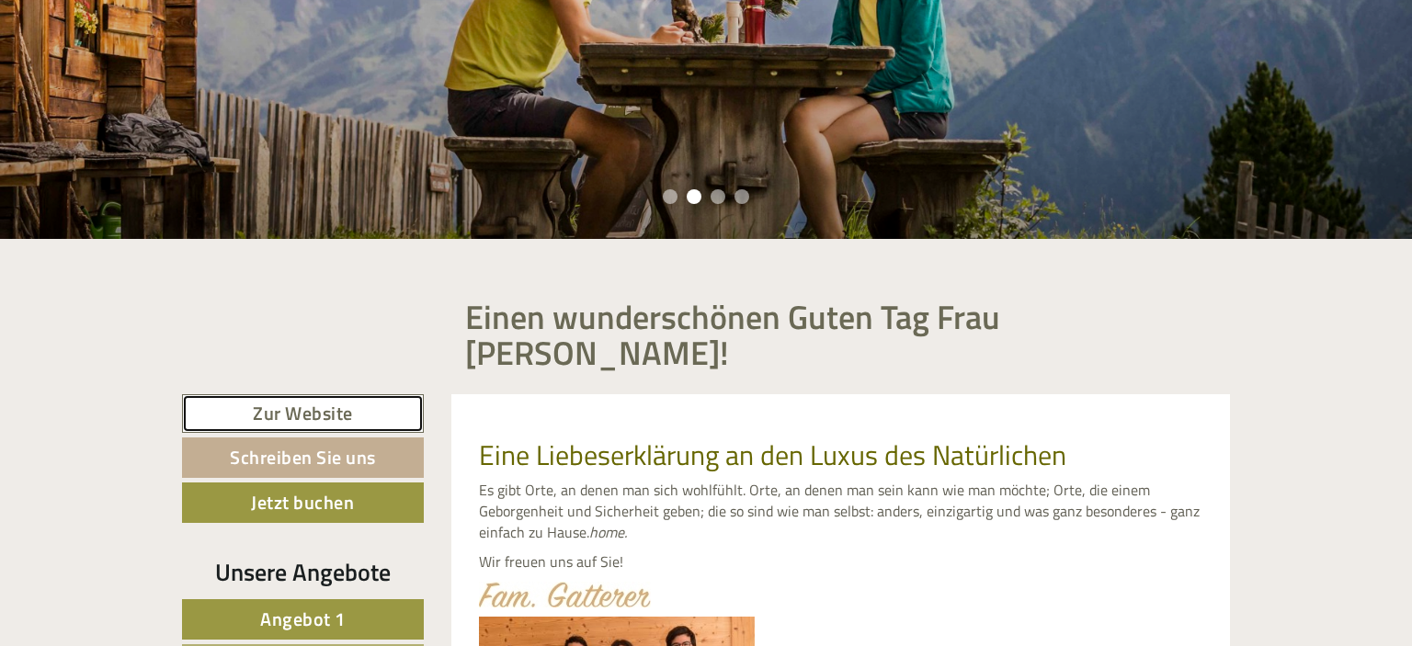
scroll to position [0, 0]
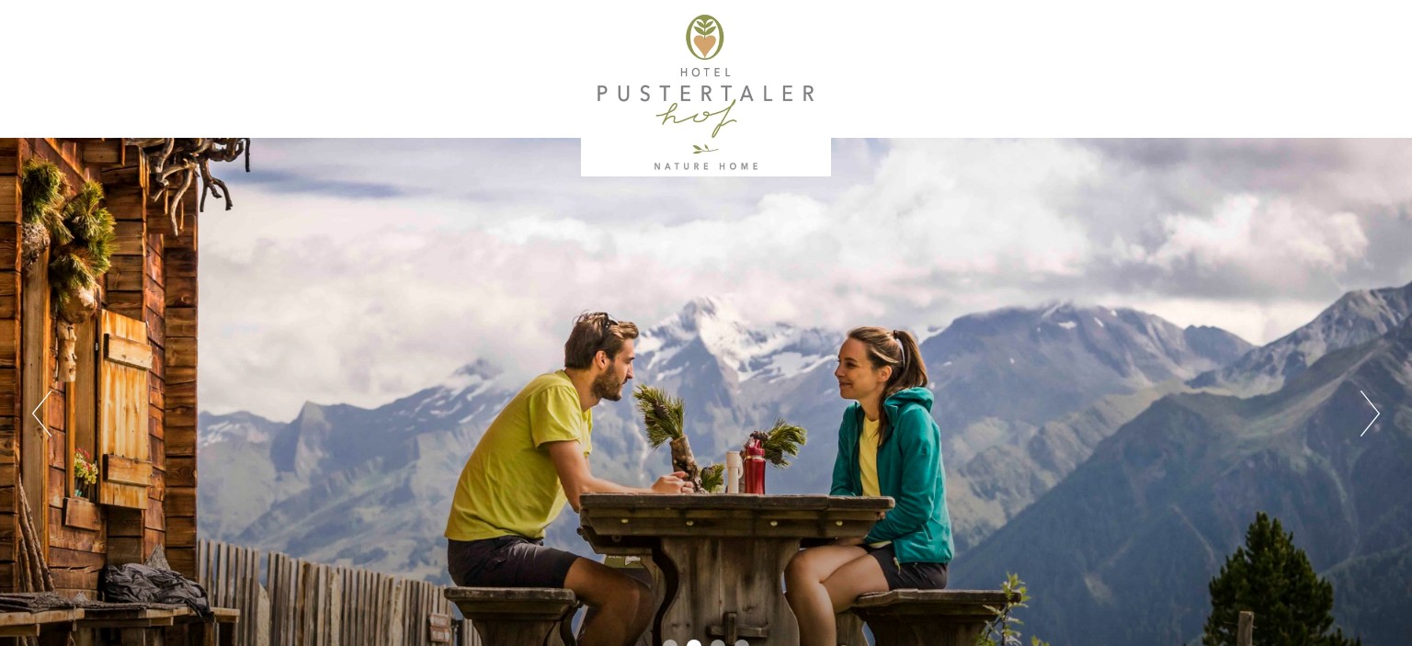
click at [667, 3] on div at bounding box center [706, 69] width 1048 height 138
click at [679, 46] on div at bounding box center [706, 92] width 1030 height 167
click at [696, 74] on div at bounding box center [706, 92] width 1030 height 167
click at [696, 101] on div at bounding box center [706, 92] width 1030 height 167
click at [1333, 409] on div "Previous Next 1 2 3 4" at bounding box center [706, 414] width 1412 height 552
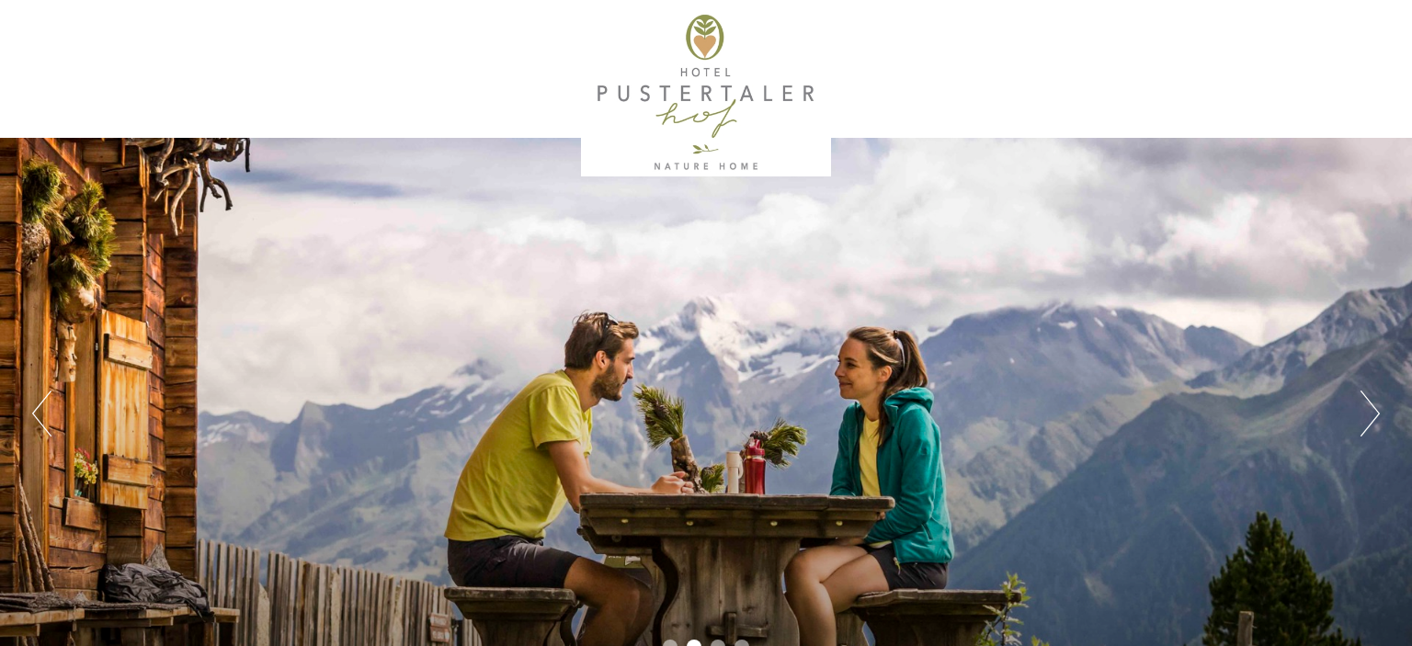
click at [1340, 411] on div "Previous Next 1 2 3 4" at bounding box center [706, 414] width 1412 height 552
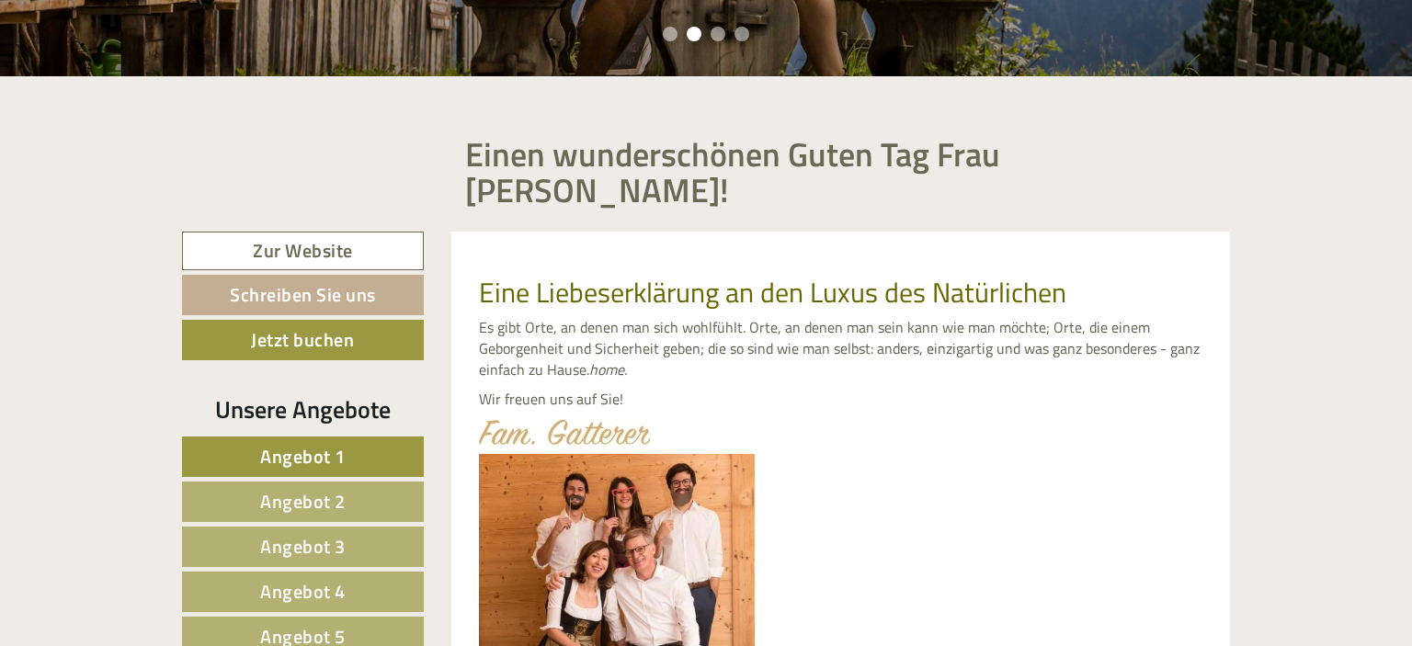
scroll to position [615, 0]
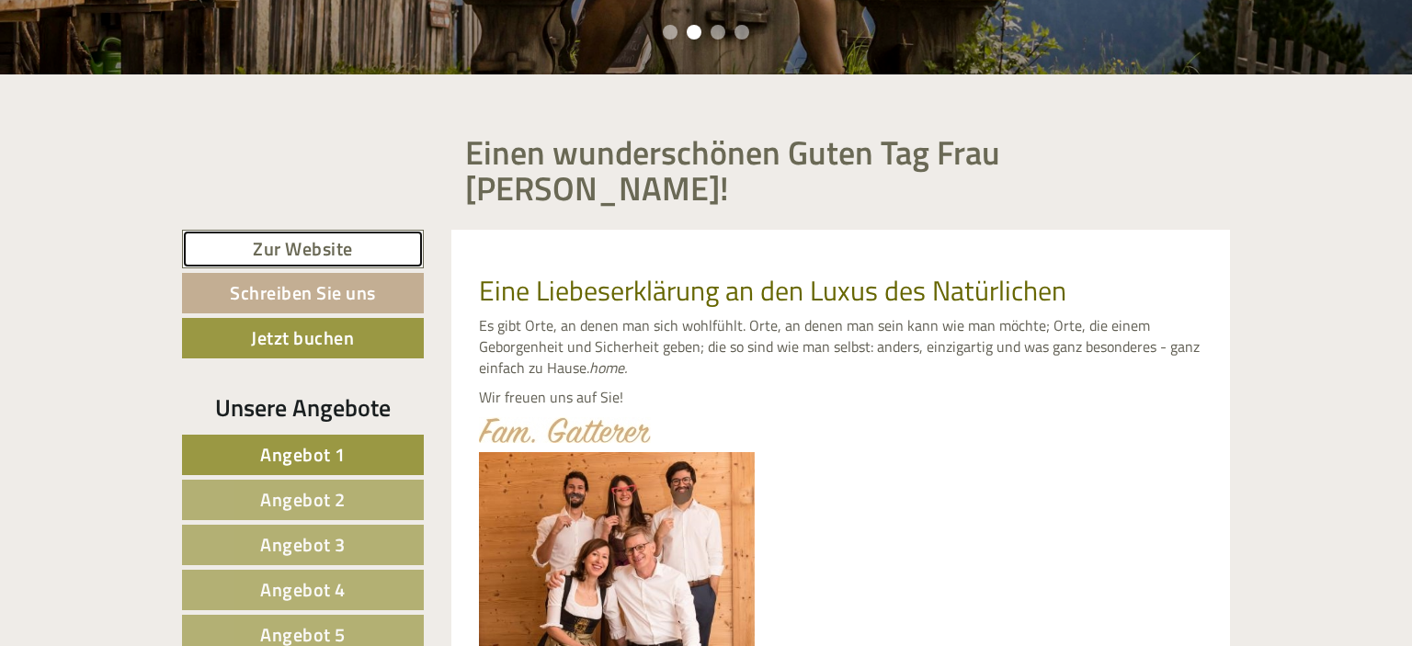
click at [353, 230] on link "Zur Website" at bounding box center [303, 250] width 242 height 40
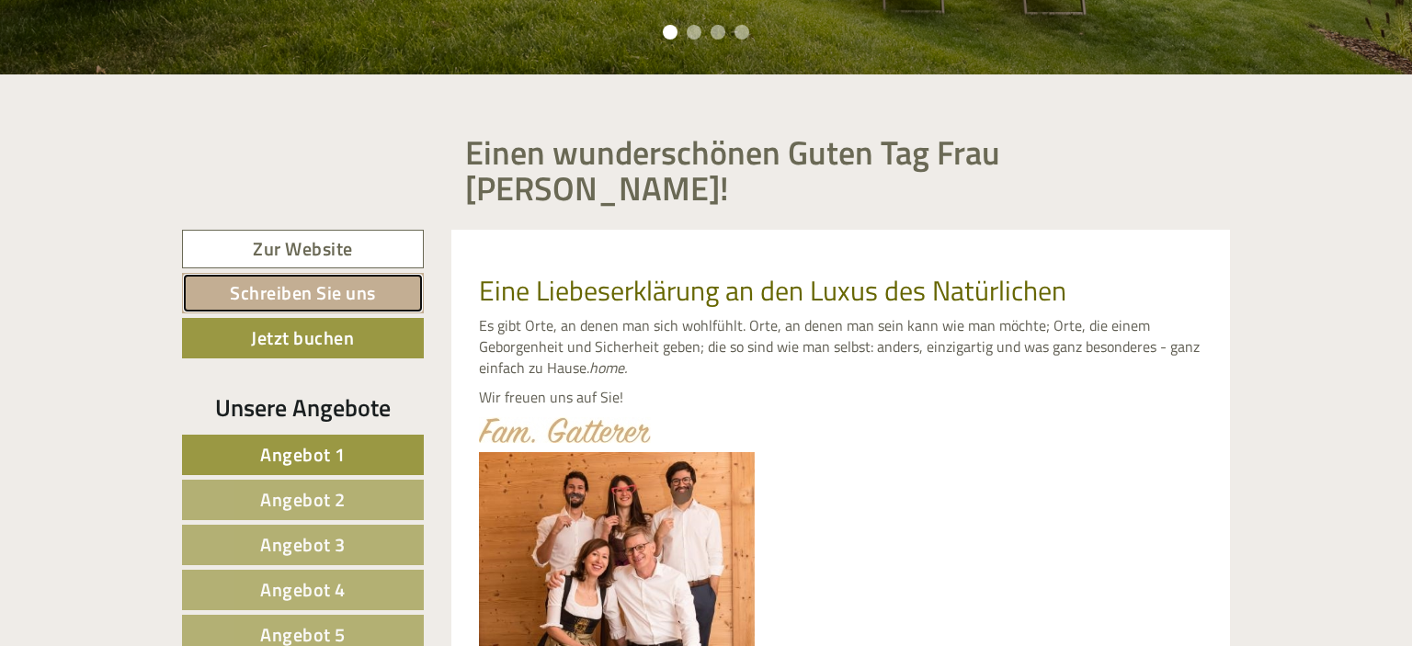
click at [319, 273] on link "Schreiben Sie uns" at bounding box center [303, 293] width 242 height 40
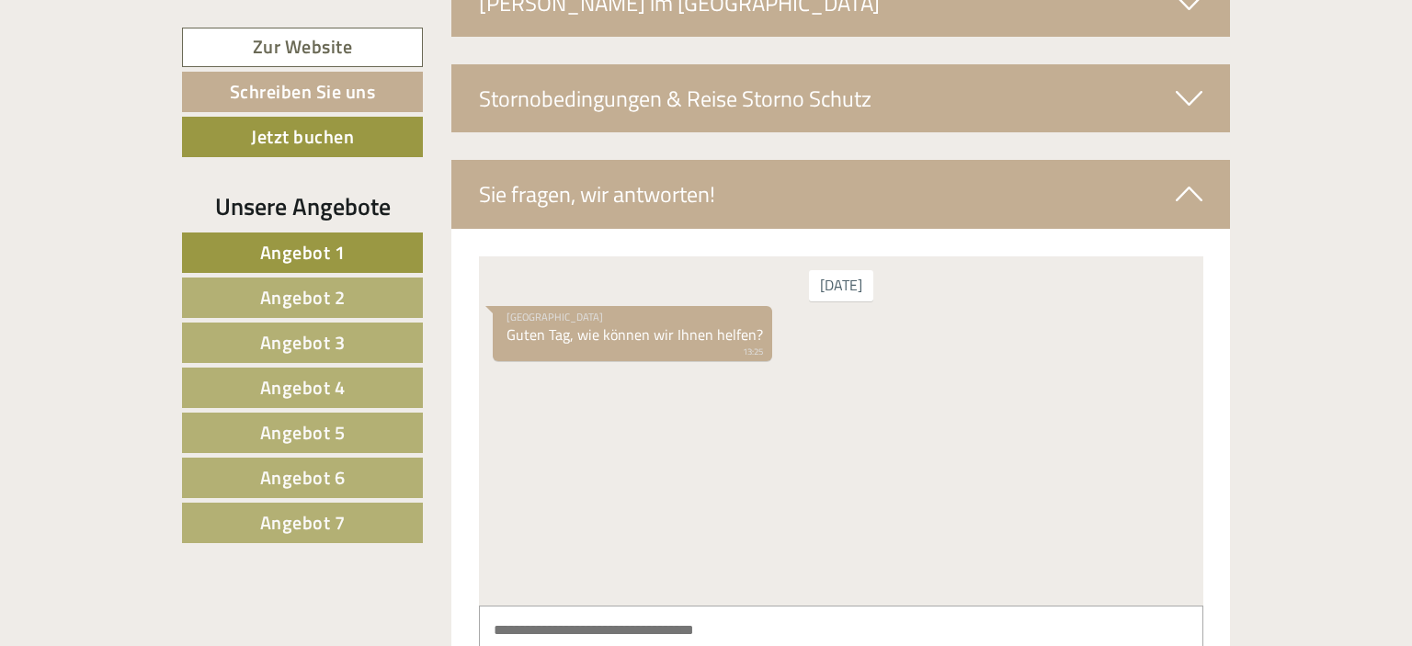
scroll to position [3629, 0]
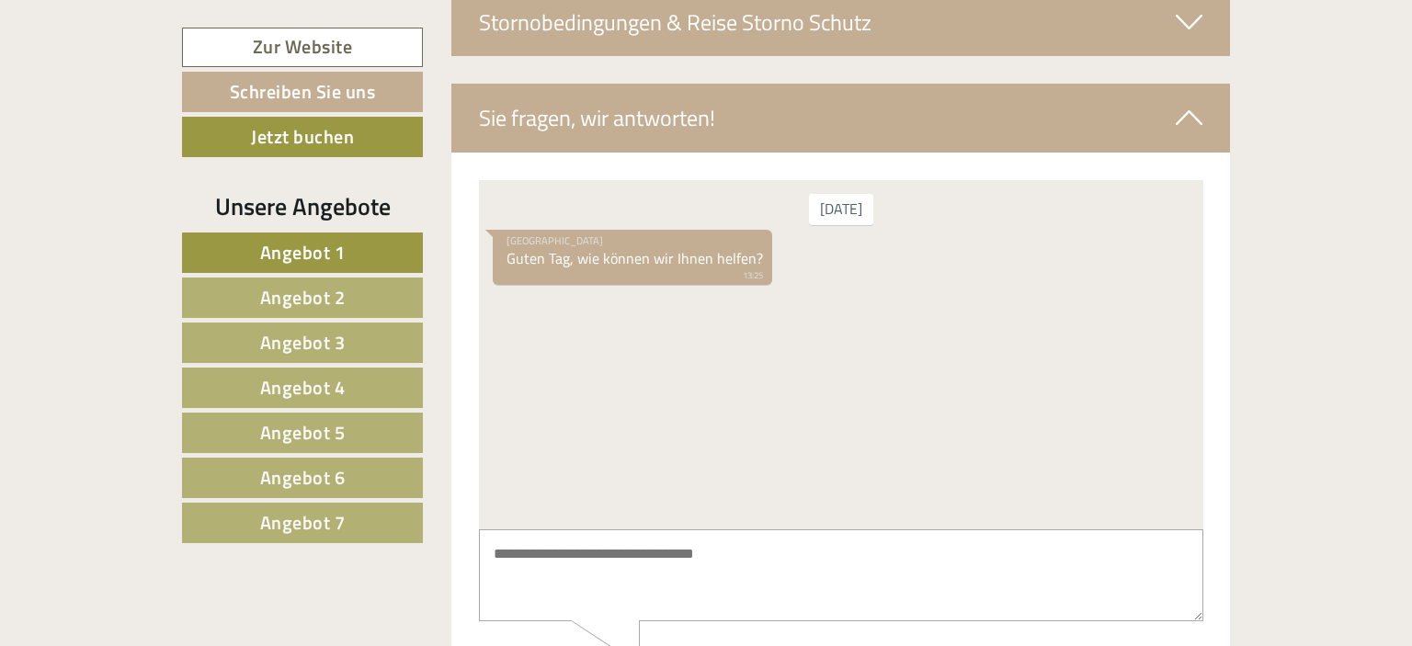
click at [655, 588] on textarea at bounding box center [840, 575] width 724 height 93
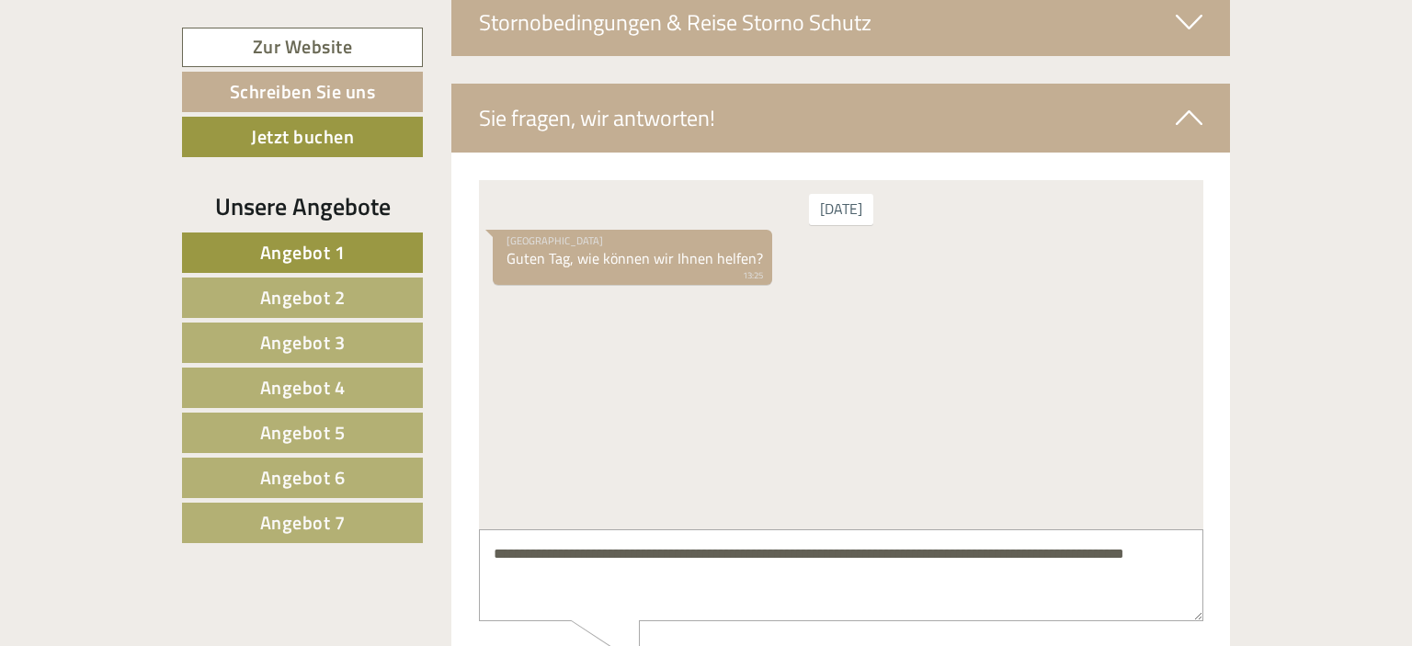
click at [555, 554] on textarea "**********" at bounding box center [840, 575] width 724 height 93
click at [589, 578] on textarea "**********" at bounding box center [840, 575] width 724 height 93
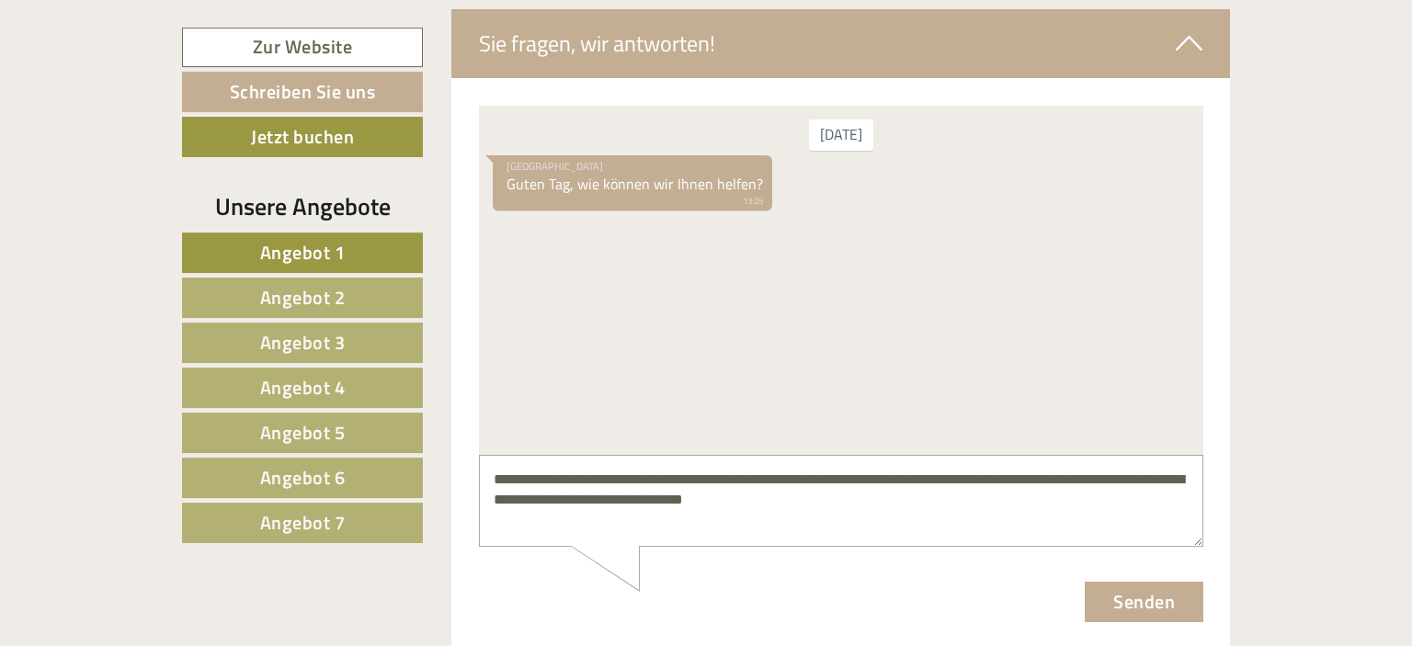
scroll to position [3706, 0]
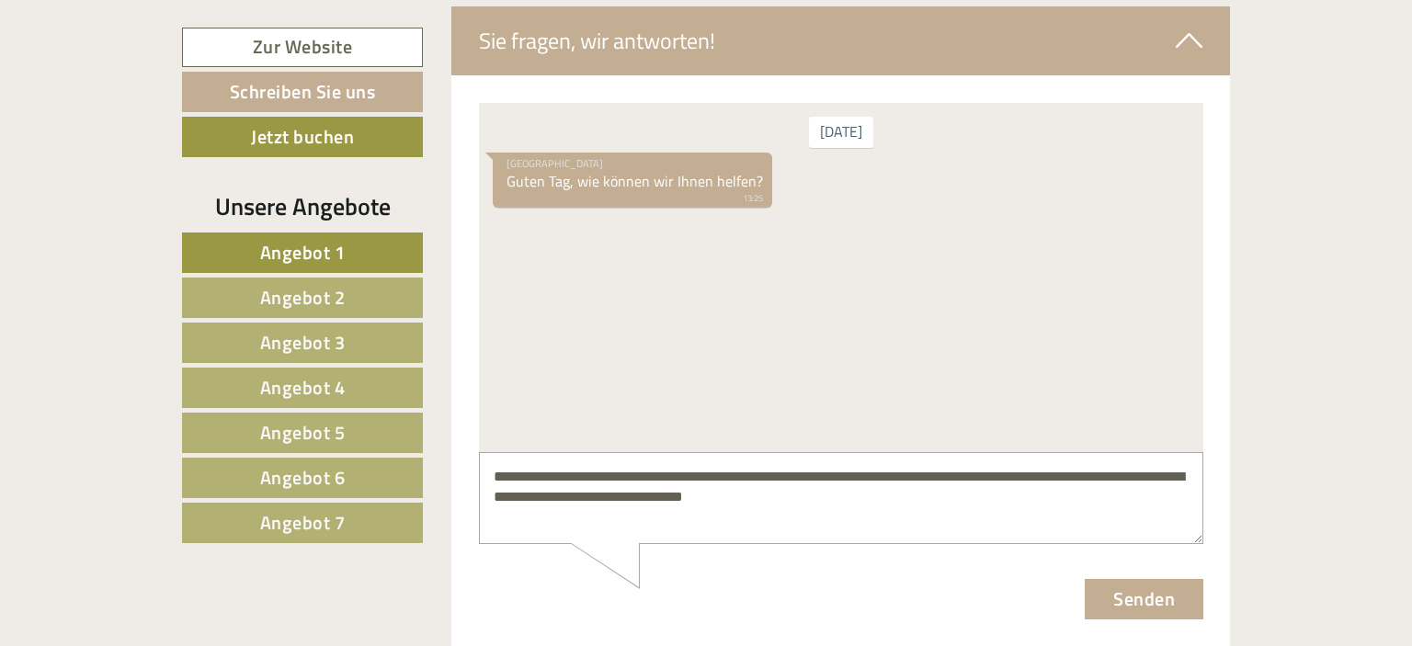
type textarea "**********"
click at [1137, 616] on button "Senden" at bounding box center [1143, 598] width 119 height 40
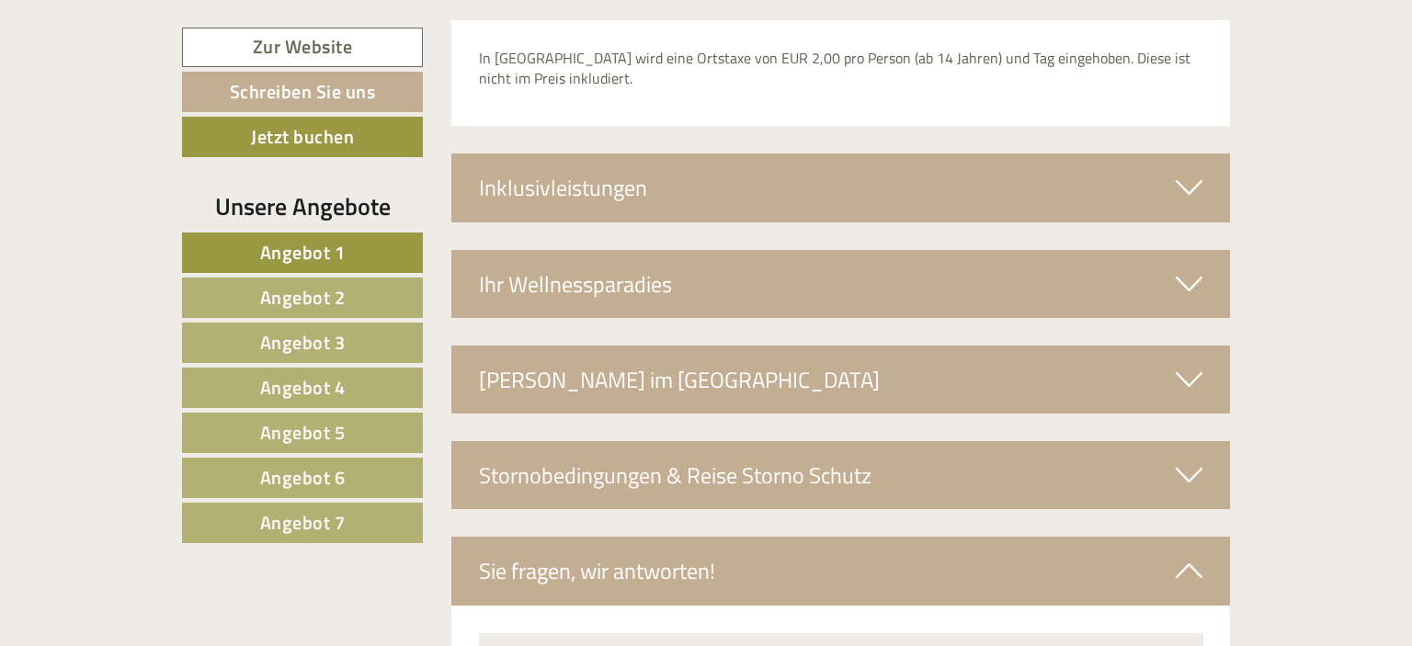
scroll to position [3172, 0]
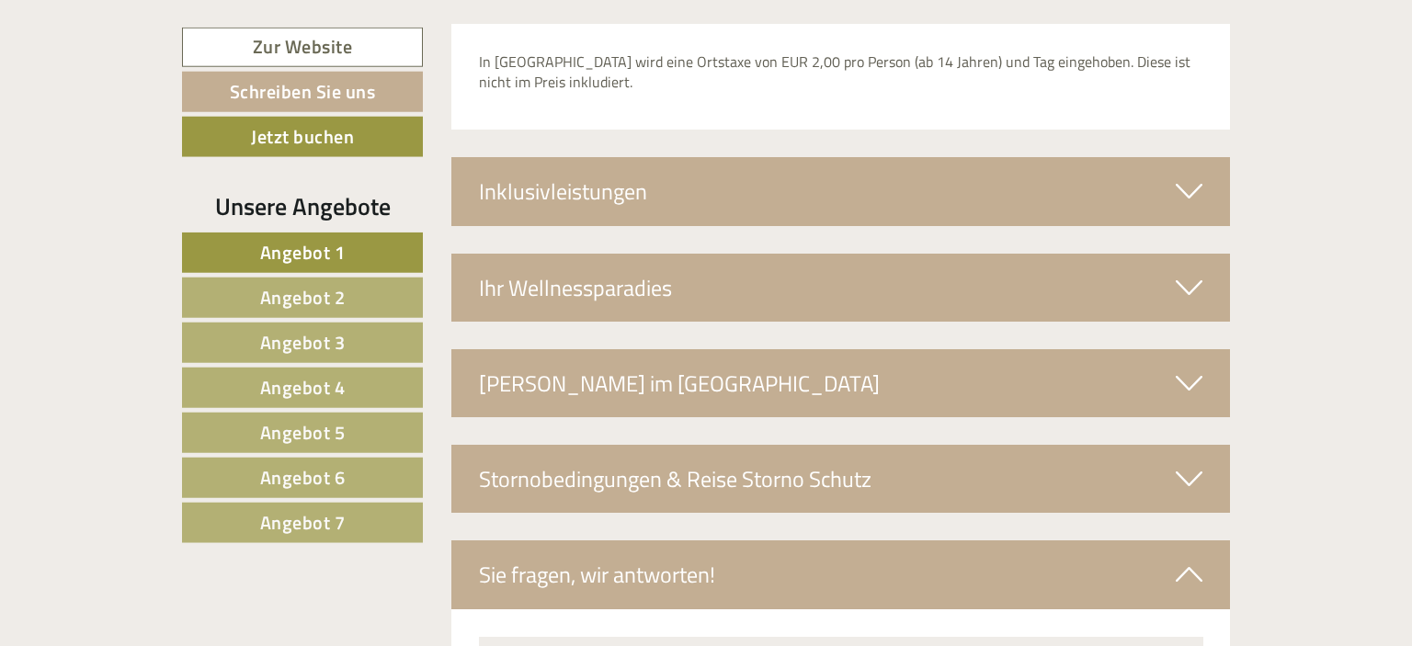
click at [796, 254] on div "Ihr Wellnessparadies" at bounding box center [841, 288] width 780 height 68
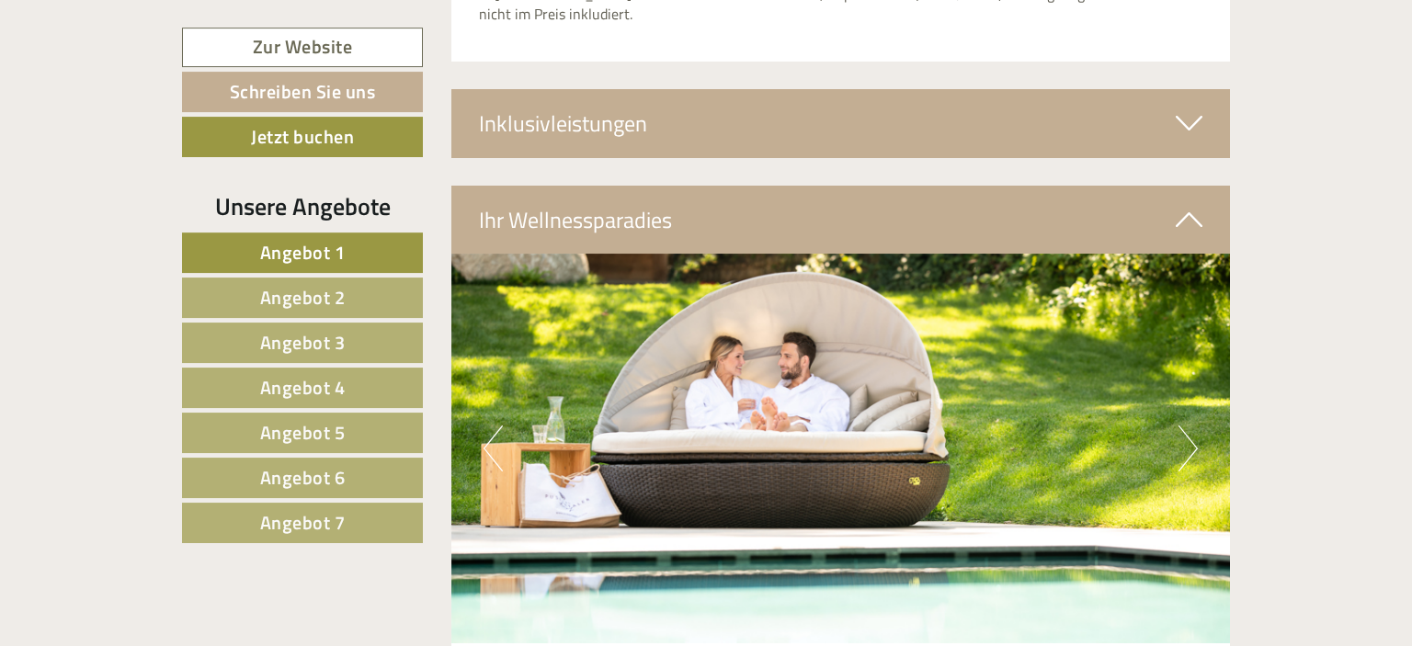
scroll to position [3229, 0]
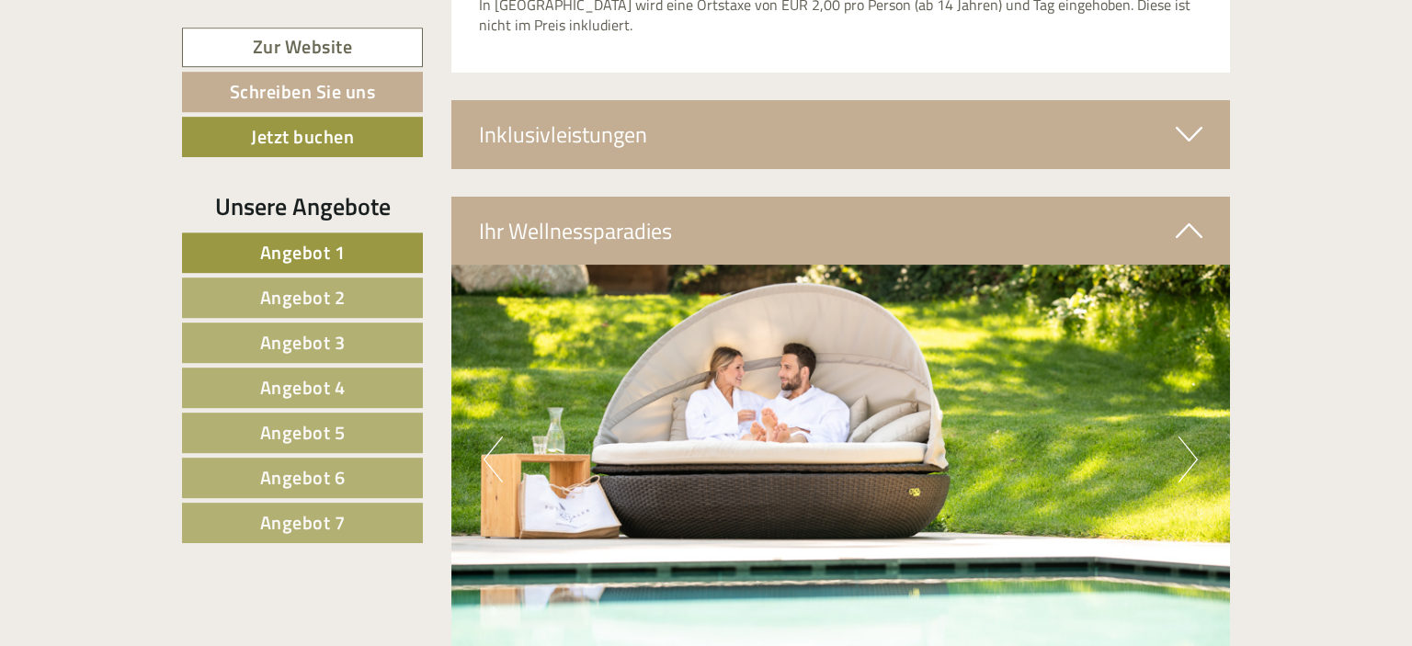
click at [821, 119] on div "Inklusivleistungen" at bounding box center [841, 134] width 780 height 68
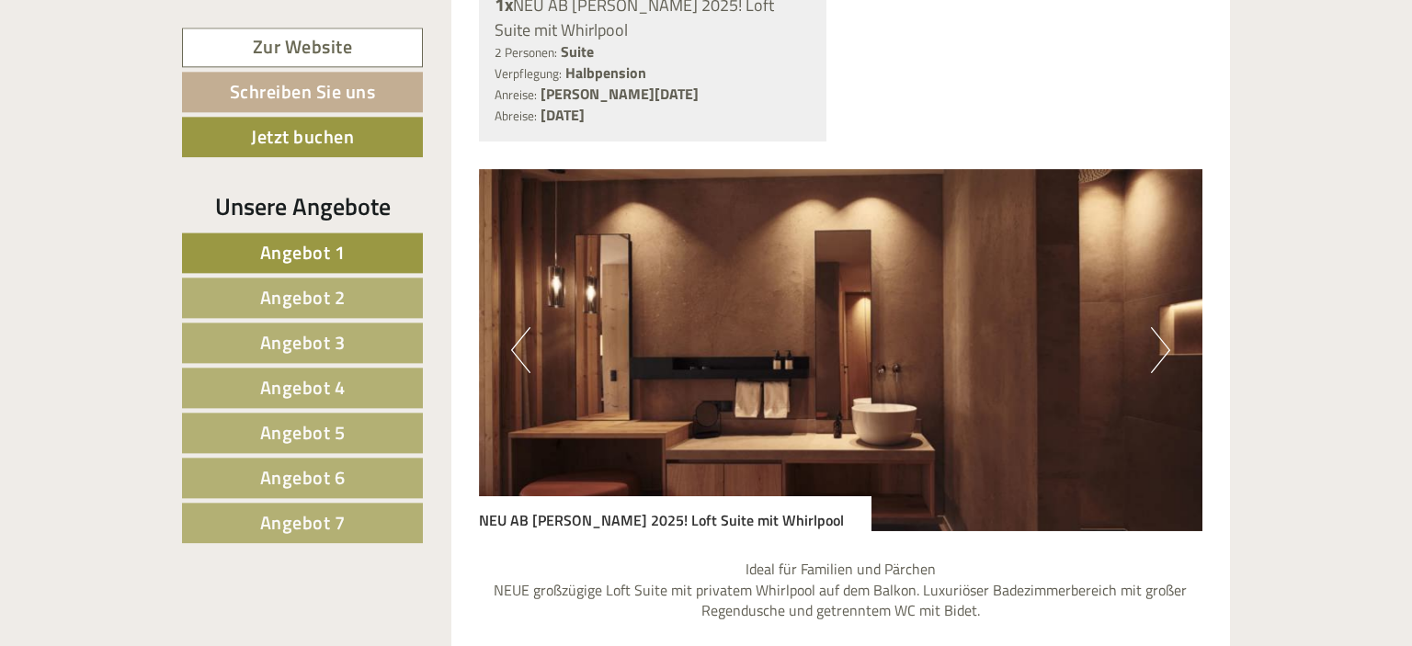
scroll to position [1606, 0]
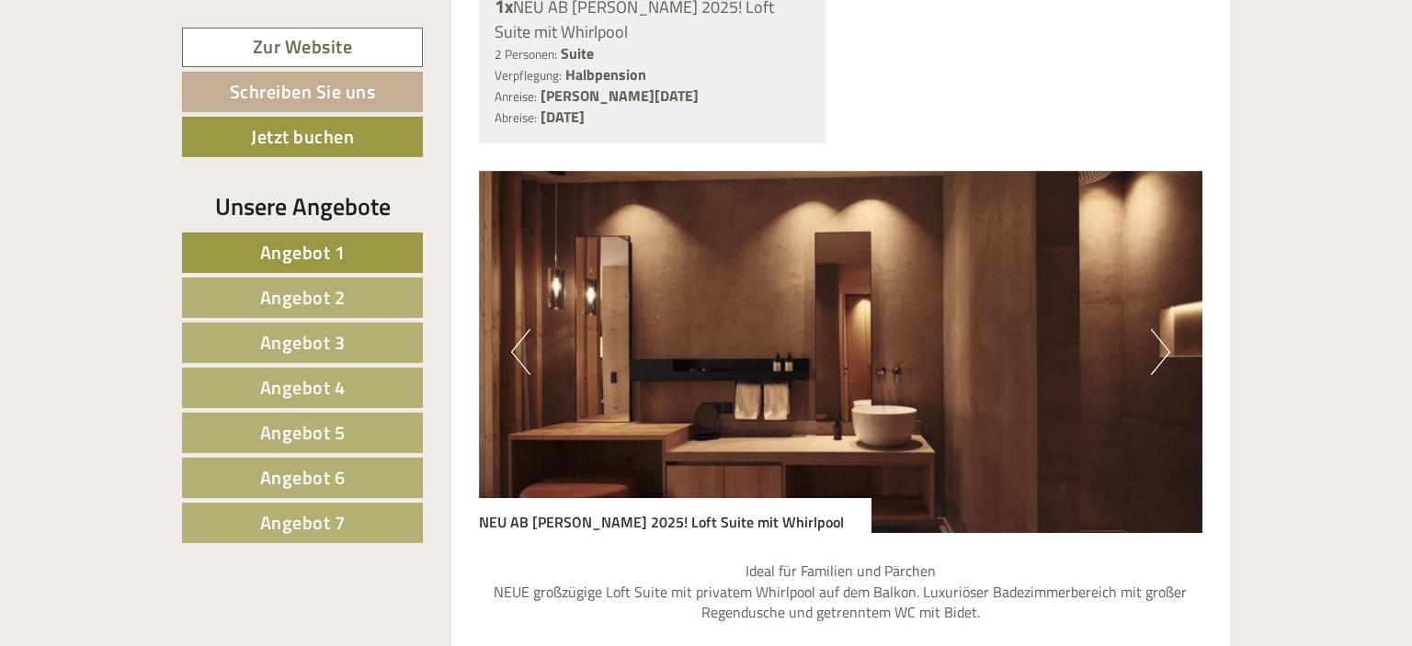
click at [1160, 329] on button "Next" at bounding box center [1160, 352] width 19 height 46
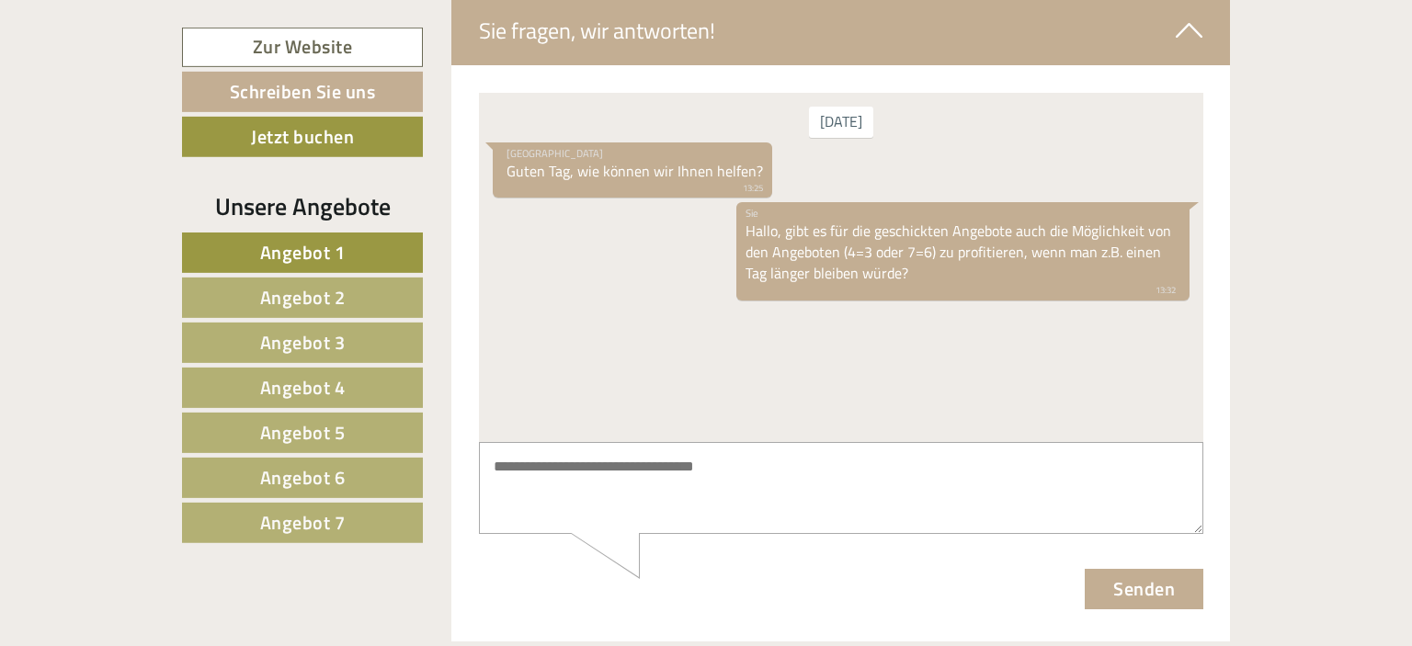
scroll to position [4744, 0]
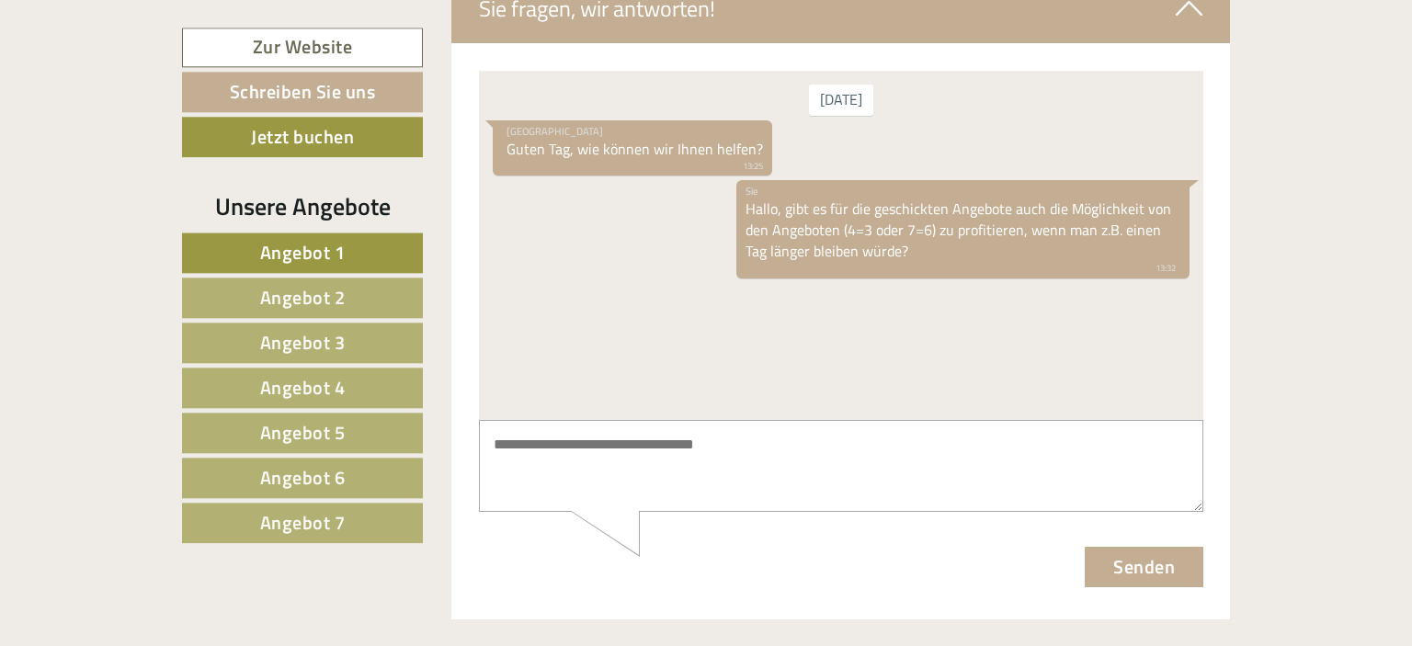
click at [867, 222] on div "Sie Hallo, gibt es für die geschickten Angebote auch die Möglichkeit von den An…" at bounding box center [962, 227] width 453 height 97
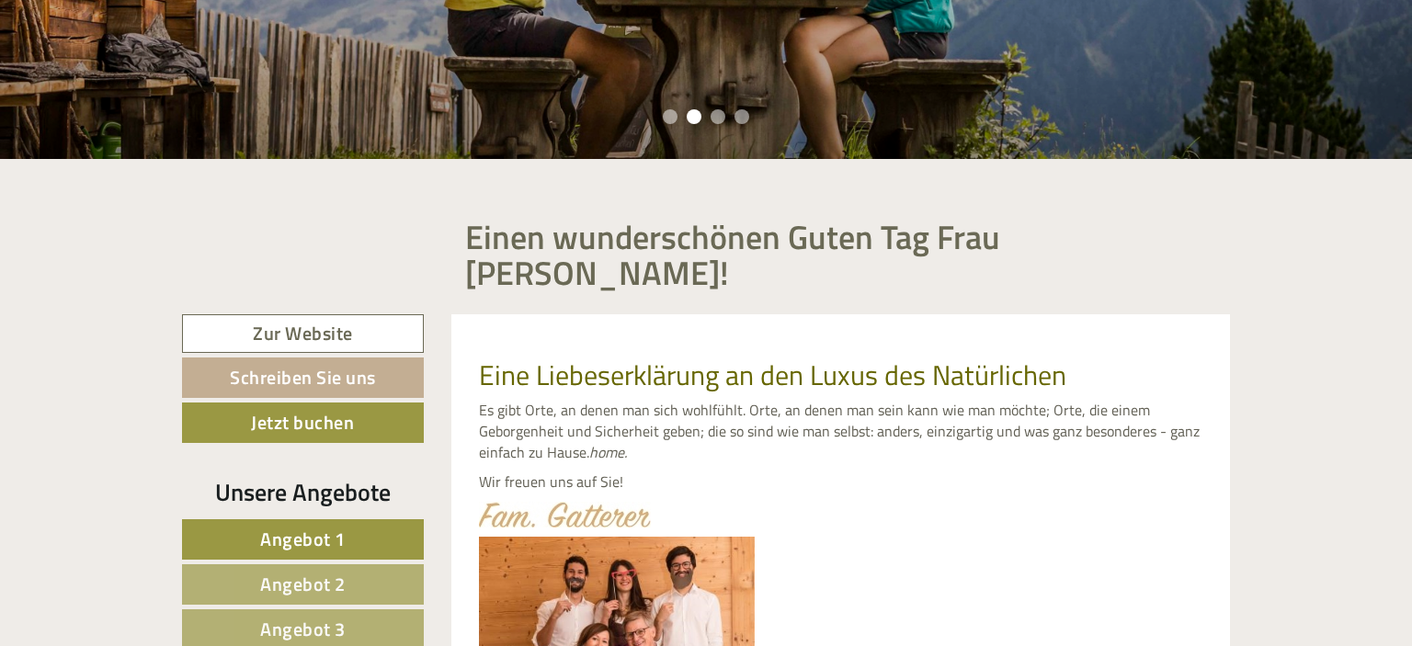
scroll to position [0, 0]
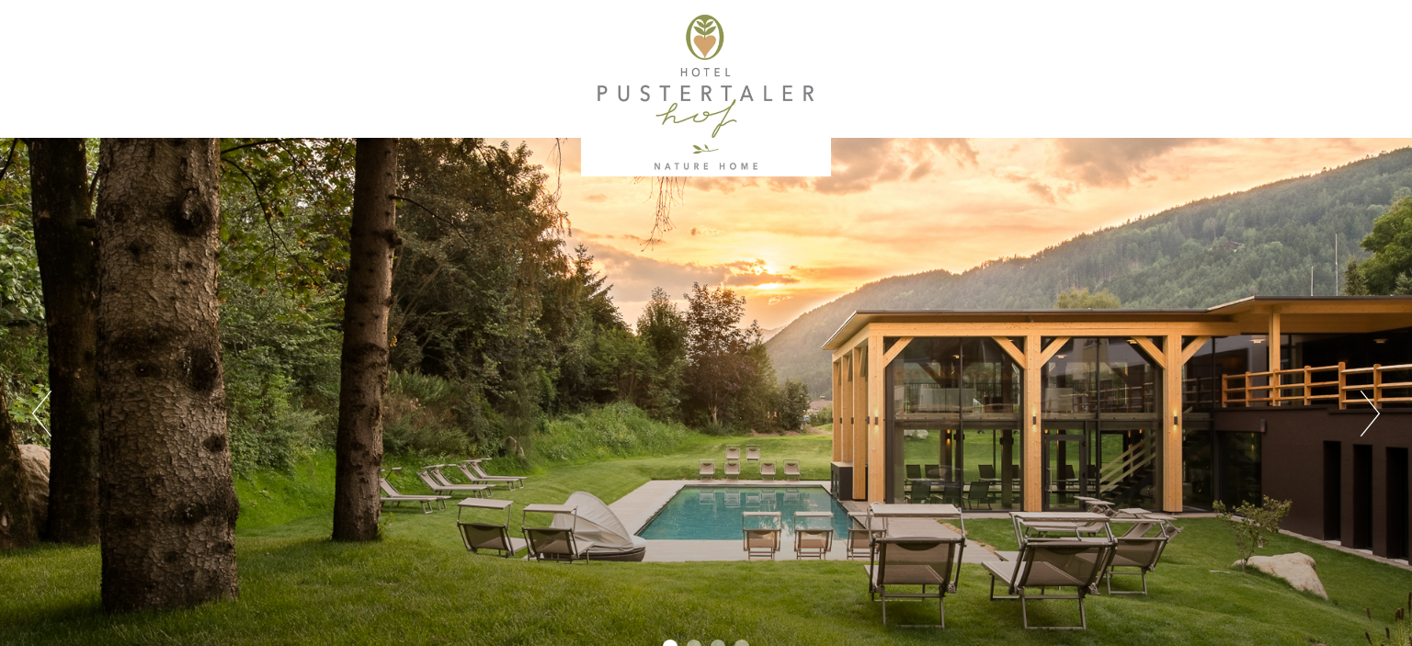
click at [1355, 405] on div "Previous Next 1 2 3 4" at bounding box center [706, 414] width 1412 height 552
click at [1365, 410] on button "Next" at bounding box center [1370, 414] width 19 height 46
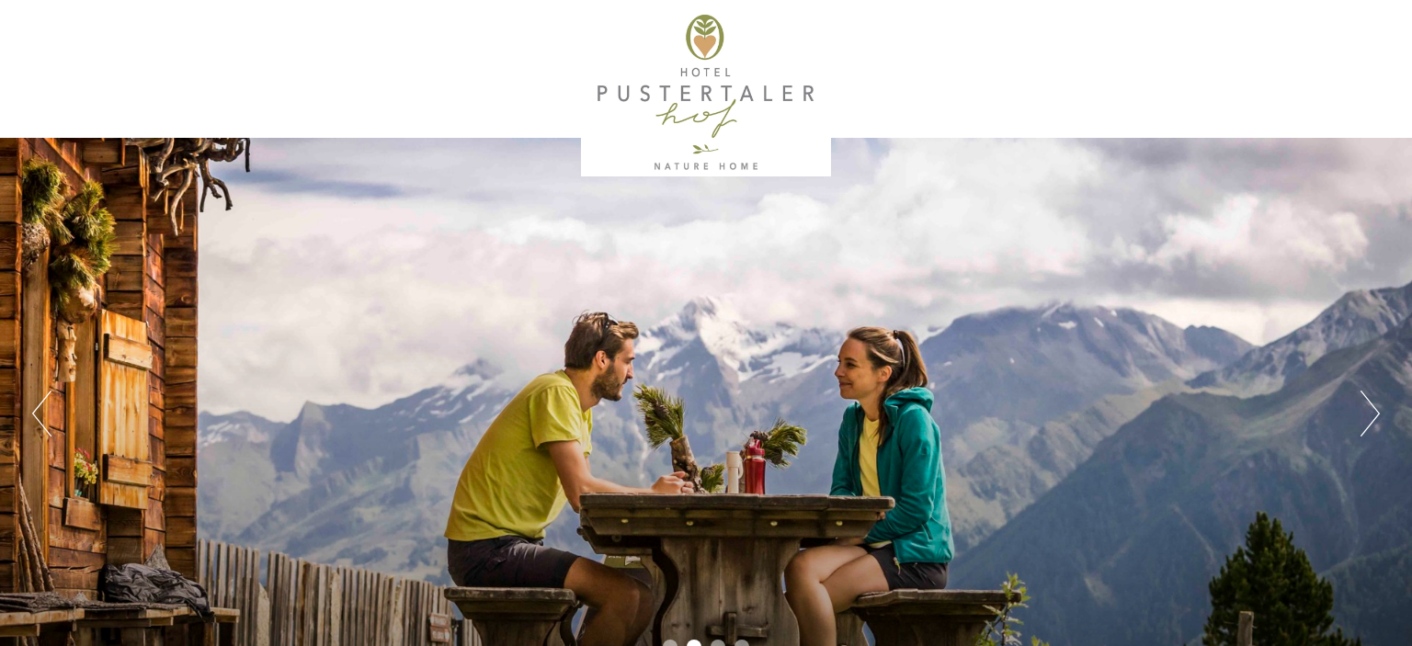
click at [1365, 410] on button "Next" at bounding box center [1370, 414] width 19 height 46
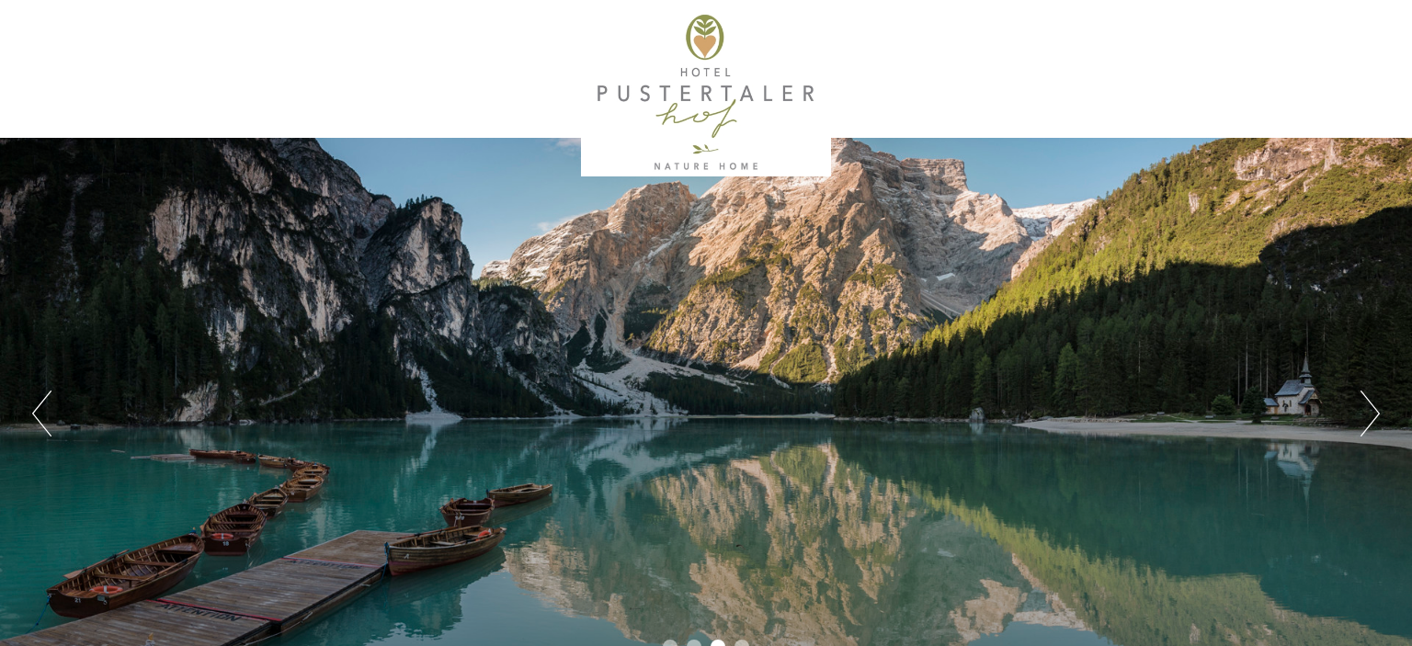
click at [1365, 410] on button "Next" at bounding box center [1370, 414] width 19 height 46
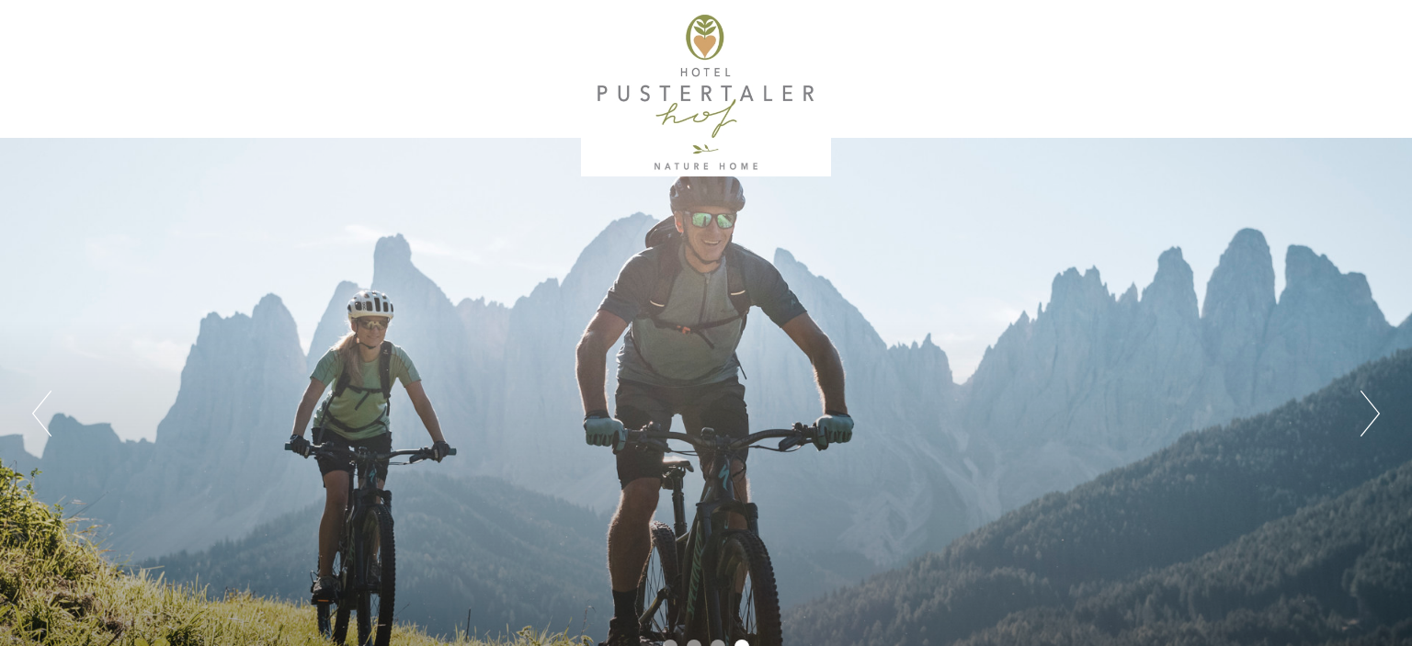
click at [1365, 410] on button "Next" at bounding box center [1370, 414] width 19 height 46
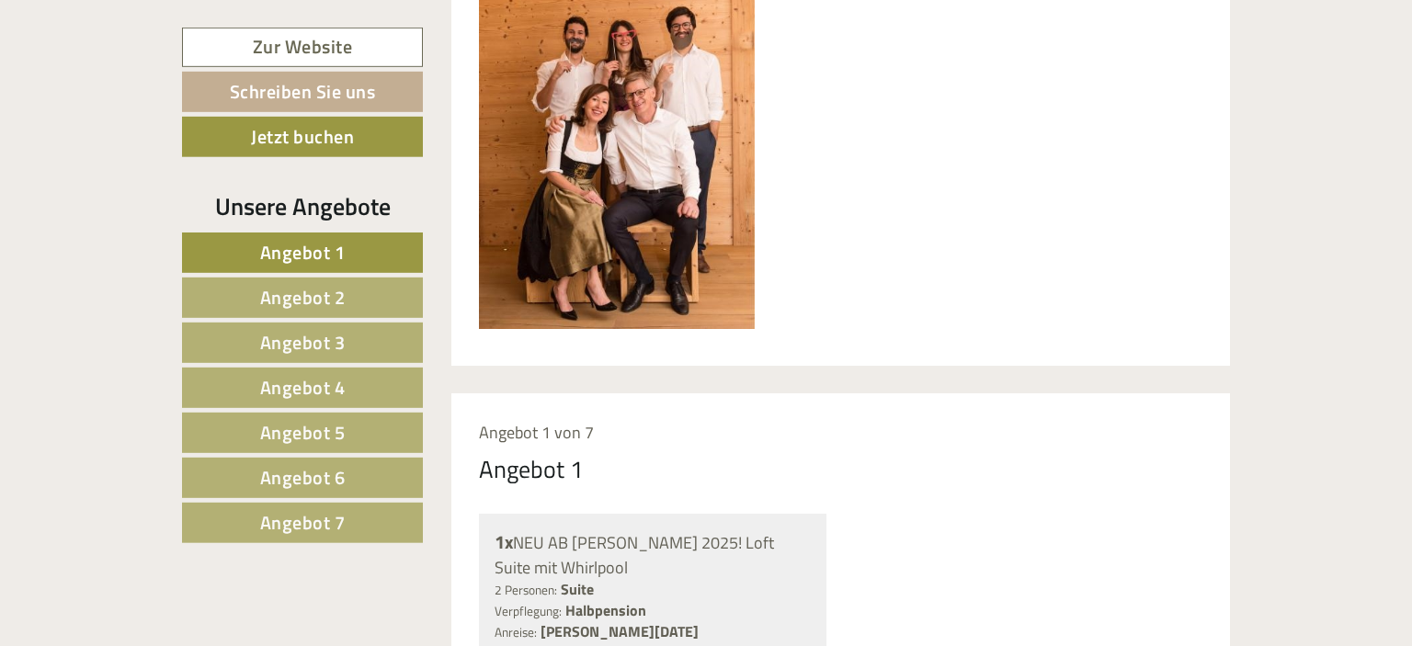
scroll to position [1553, 0]
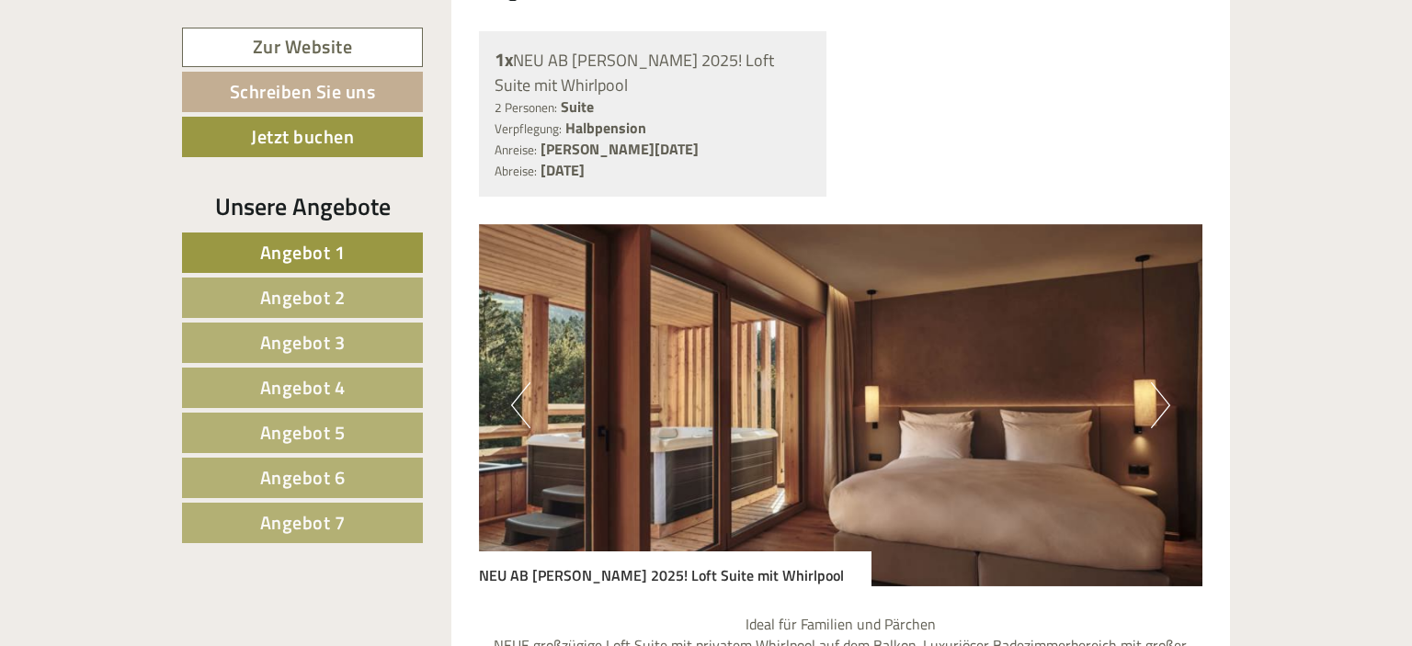
click at [1146, 377] on img at bounding box center [841, 405] width 724 height 362
click at [1158, 382] on button "Next" at bounding box center [1160, 405] width 19 height 46
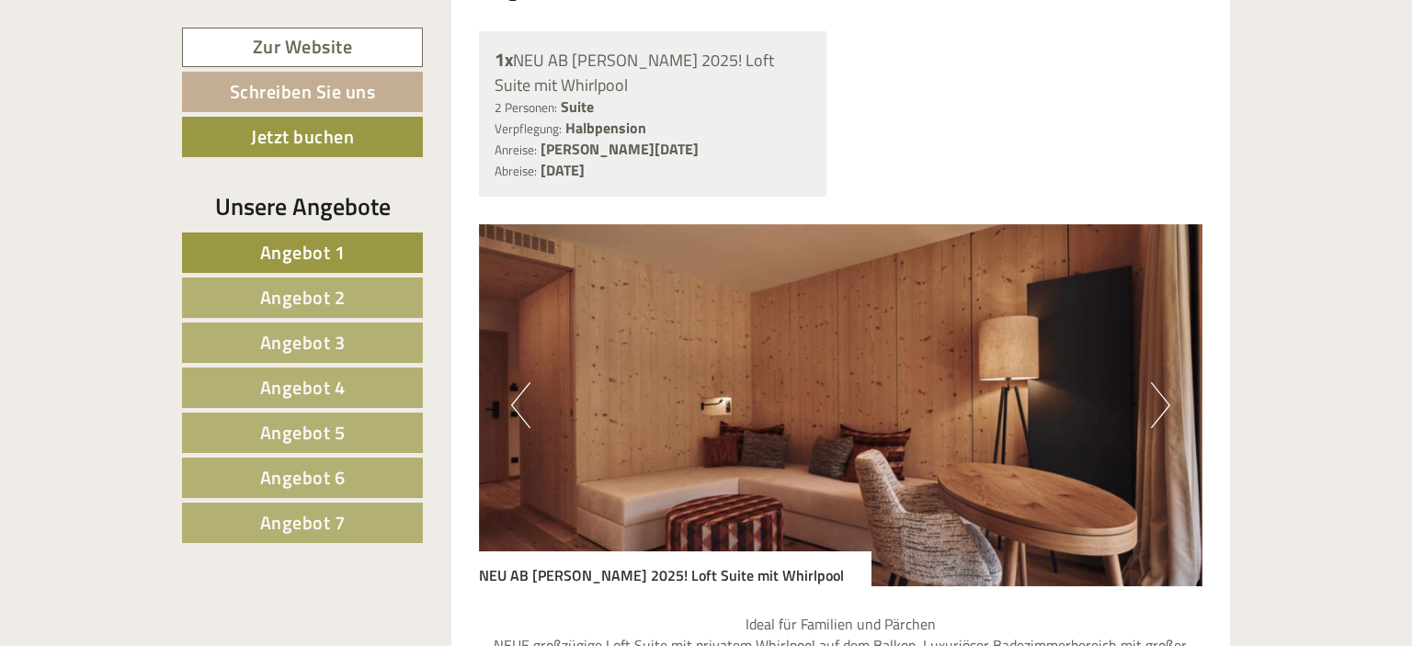
click at [1158, 382] on button "Next" at bounding box center [1160, 405] width 19 height 46
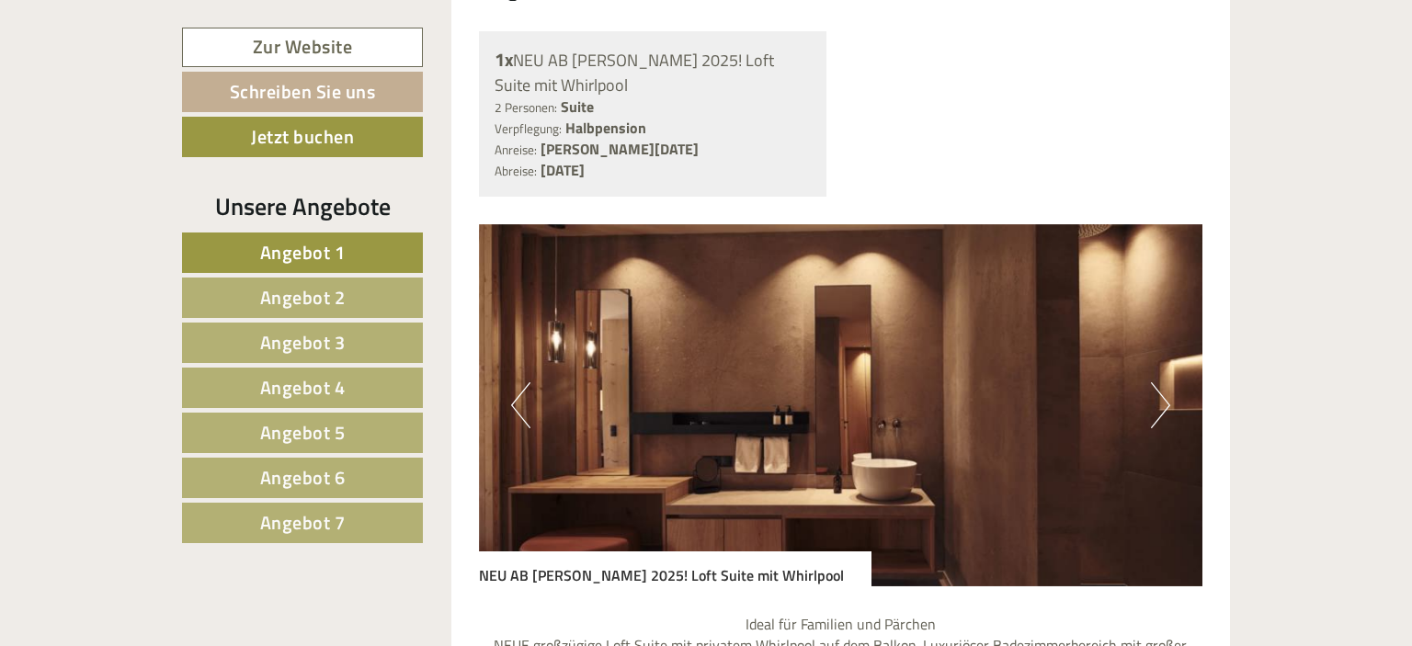
click at [1158, 382] on button "Next" at bounding box center [1160, 405] width 19 height 46
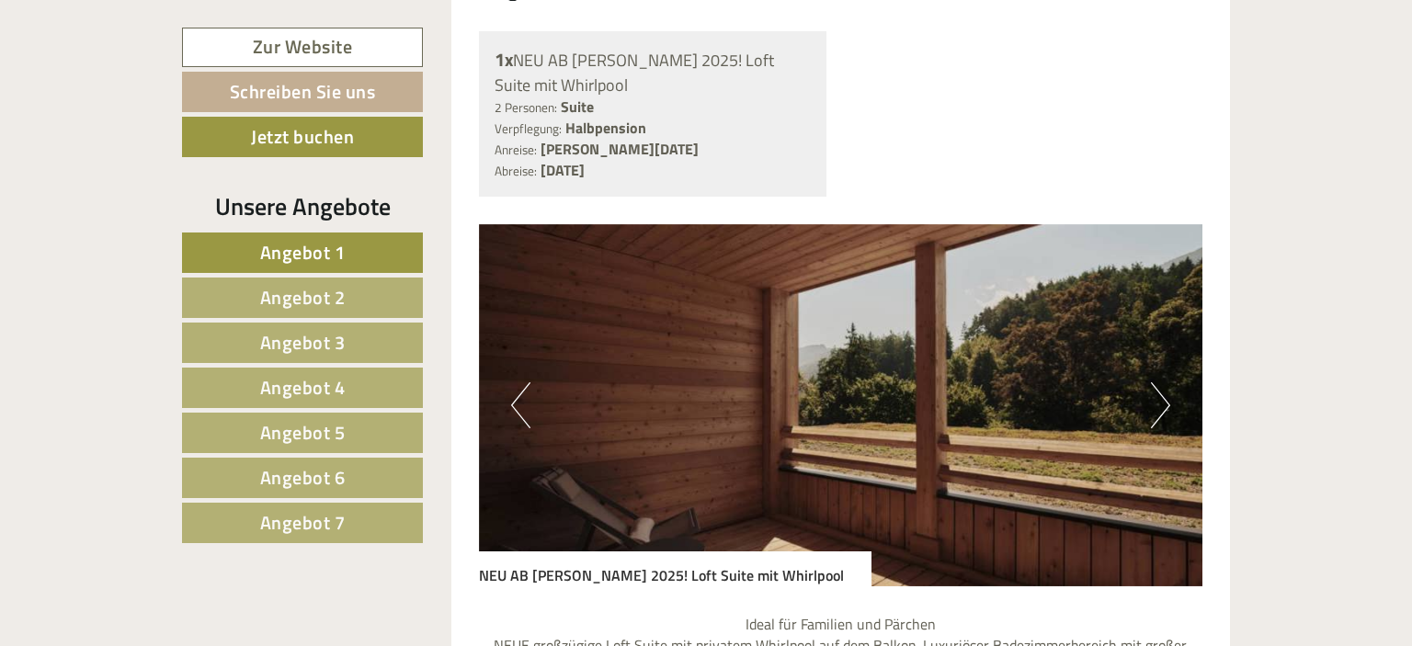
click at [1158, 382] on button "Next" at bounding box center [1160, 405] width 19 height 46
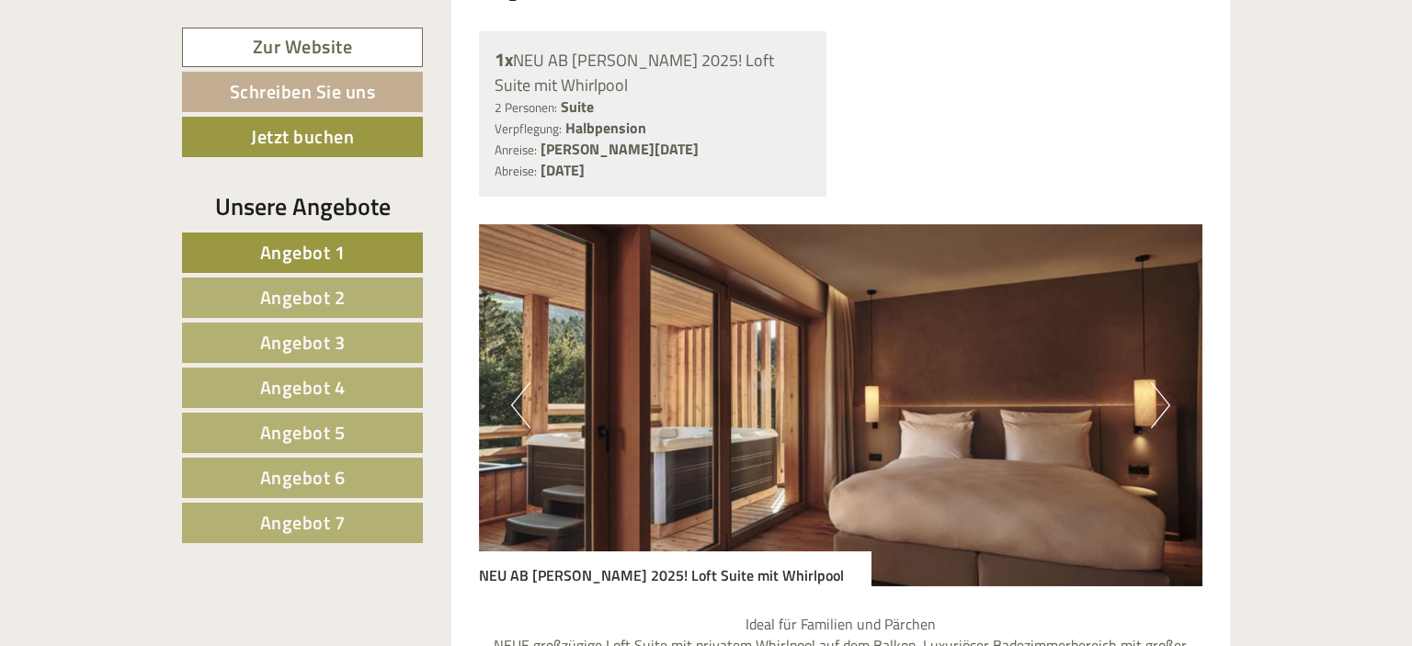
click at [1158, 382] on button "Next" at bounding box center [1160, 405] width 19 height 46
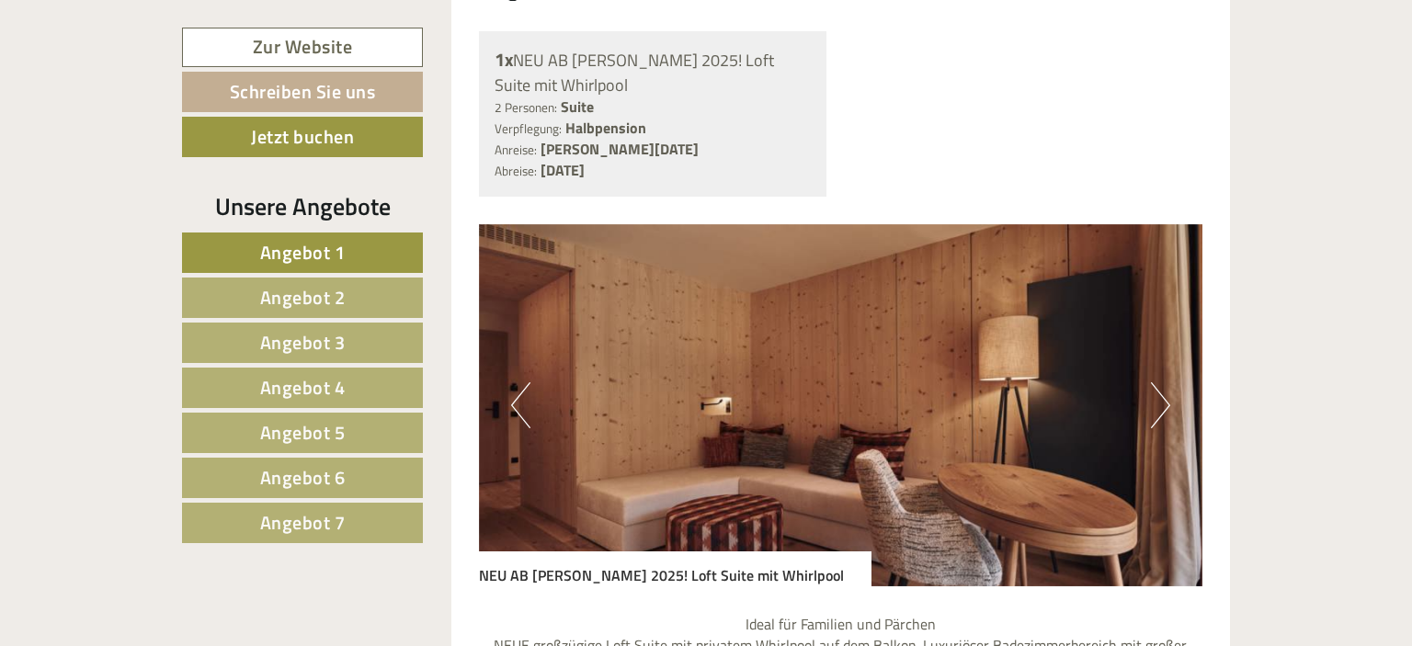
click at [526, 382] on button "Previous" at bounding box center [520, 405] width 19 height 46
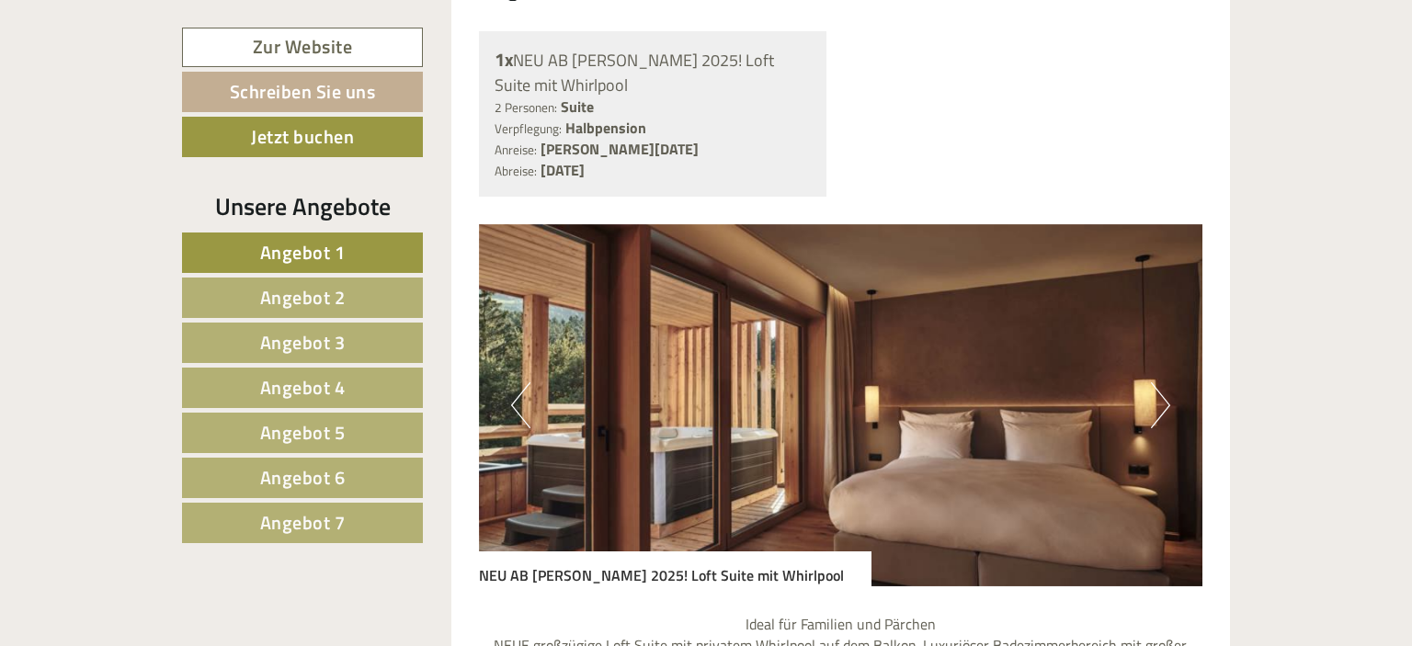
click at [573, 314] on img at bounding box center [841, 405] width 724 height 362
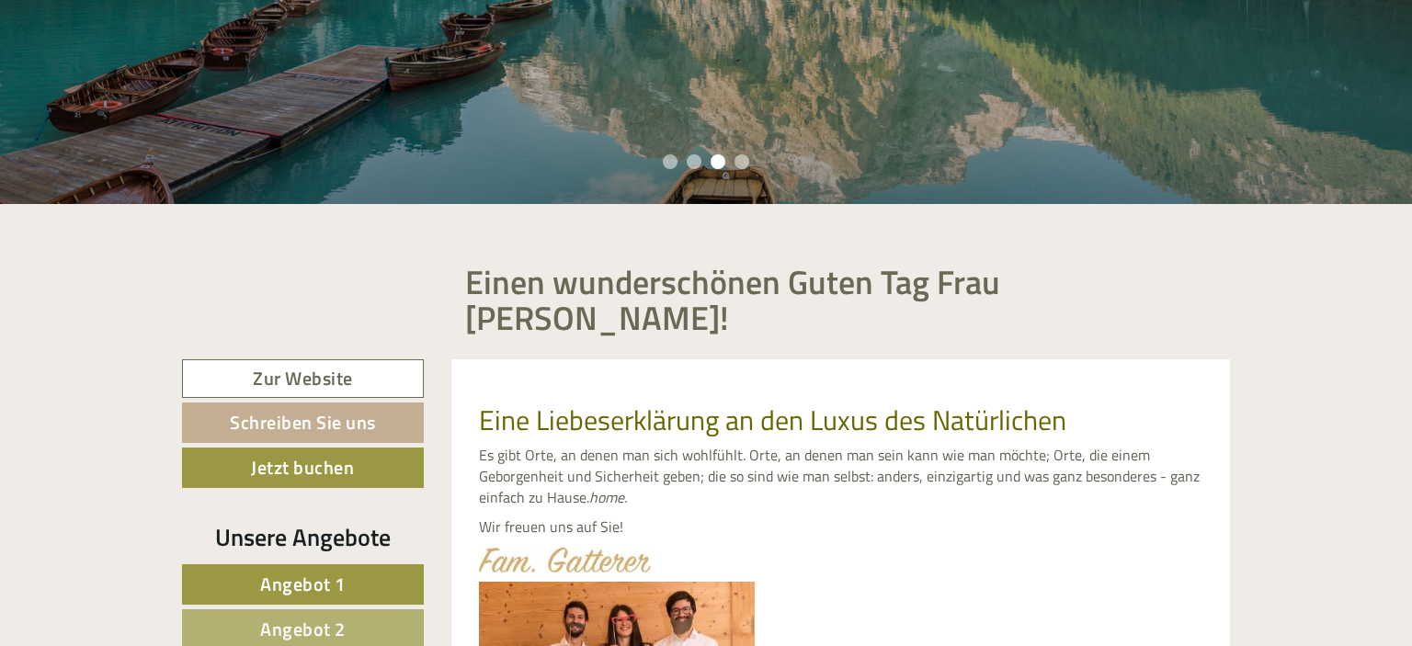
scroll to position [0, 0]
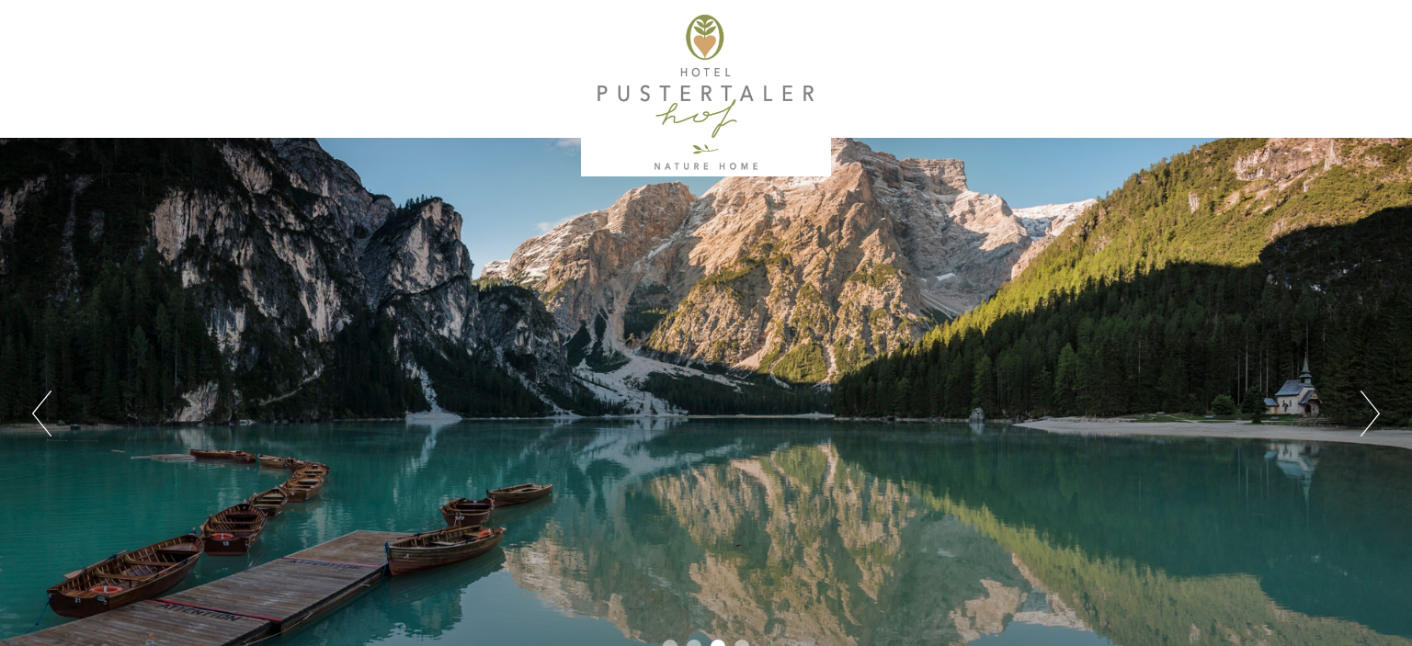
click at [733, 166] on div at bounding box center [706, 92] width 1030 height 167
click at [723, 65] on div at bounding box center [706, 92] width 1030 height 167
click at [704, 33] on div at bounding box center [706, 92] width 1030 height 167
